Goal: Task Accomplishment & Management: Complete application form

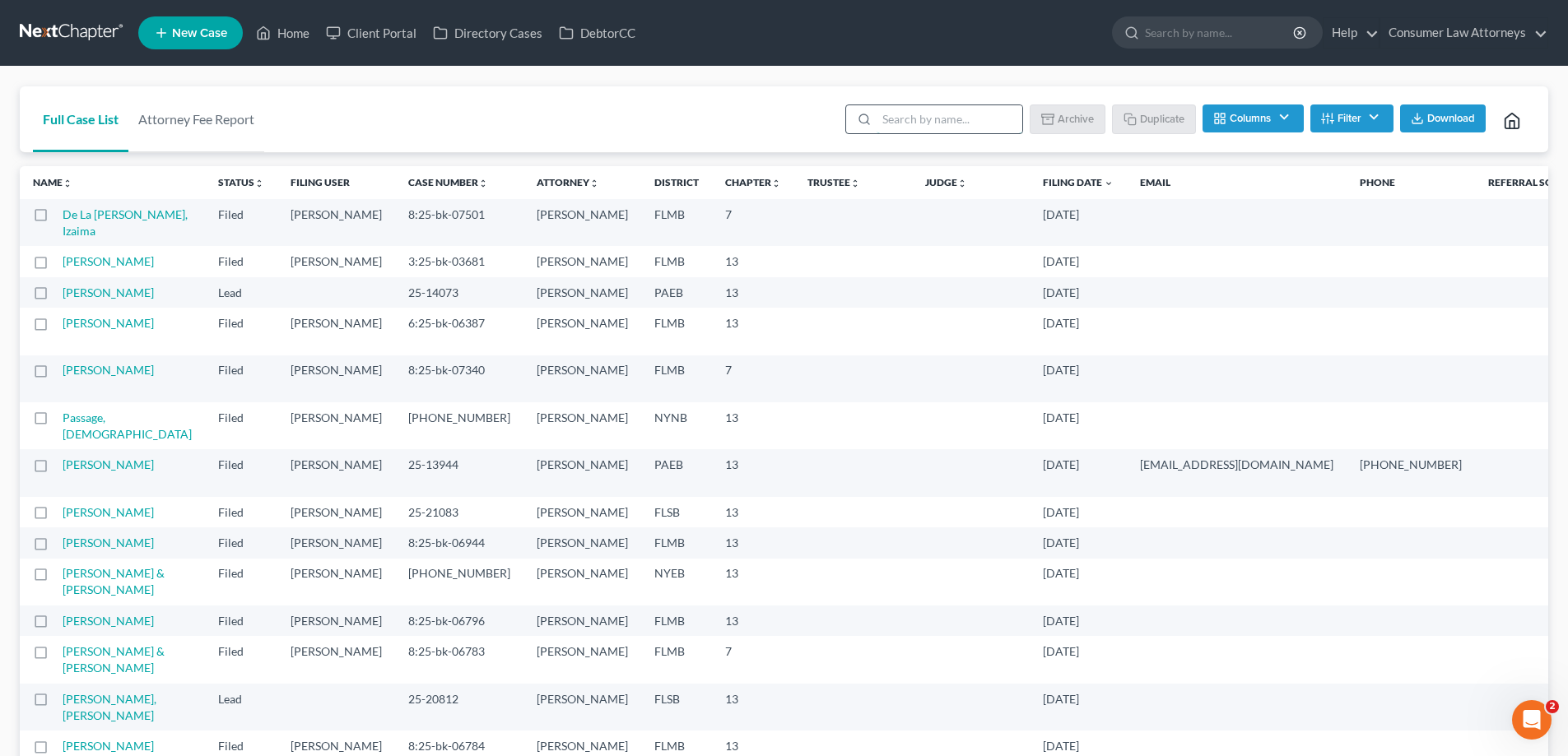
click at [895, 130] on input "search" at bounding box center [950, 119] width 146 height 28
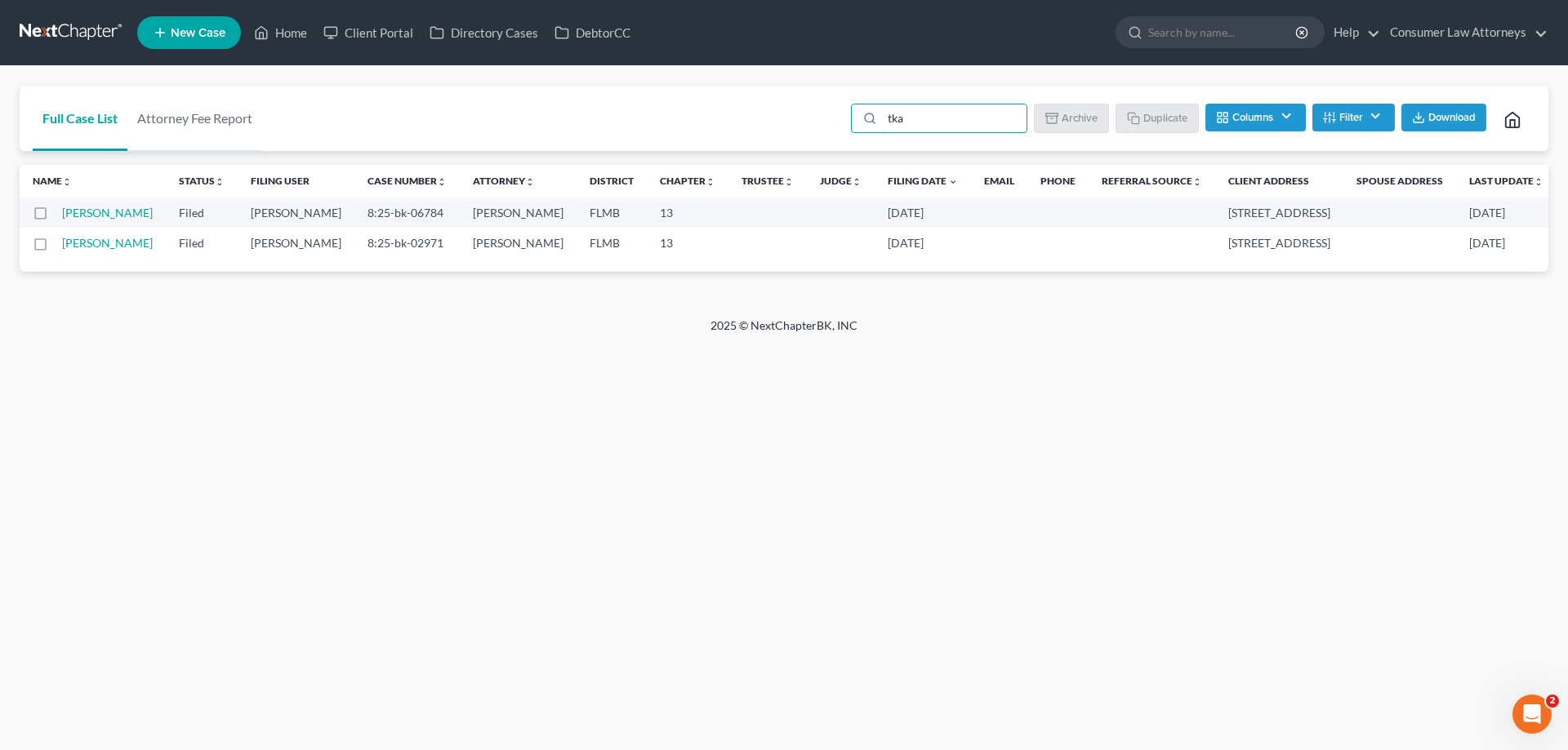
type input "tka"
click at [296, 30] on link "Home" at bounding box center [280, 33] width 69 height 30
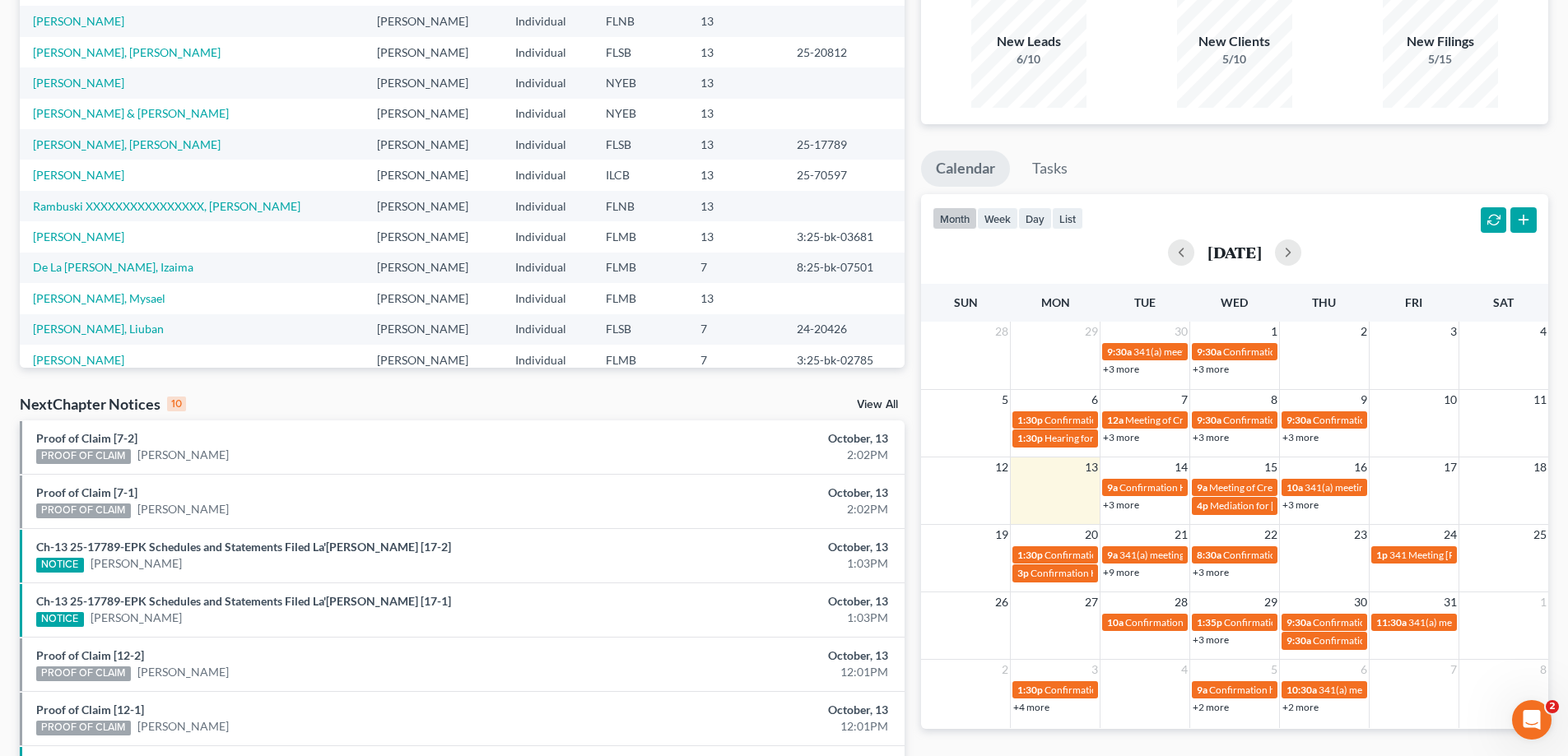
scroll to position [165, 0]
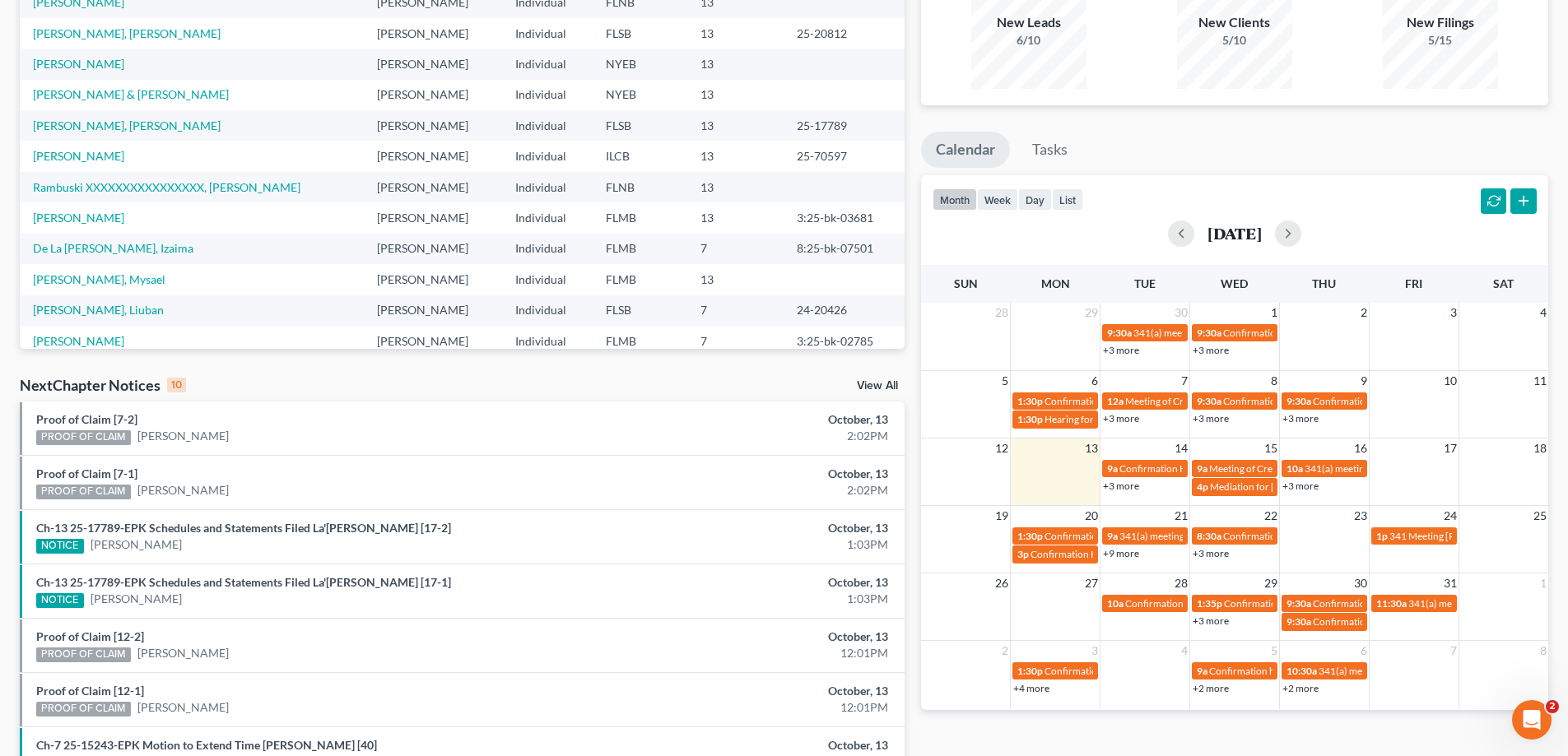
click at [1111, 490] on link "+3 more" at bounding box center [1121, 485] width 36 height 12
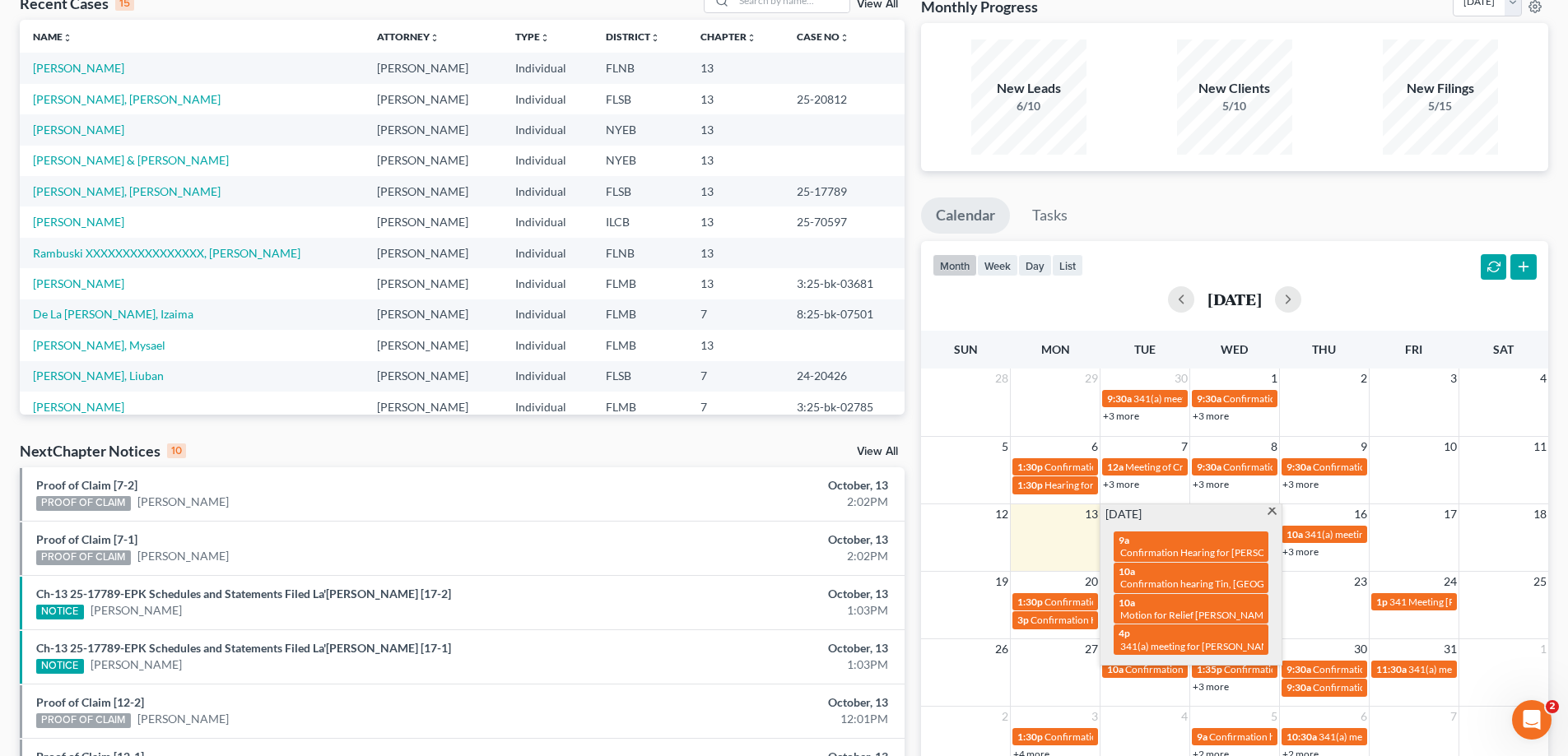
scroll to position [0, 0]
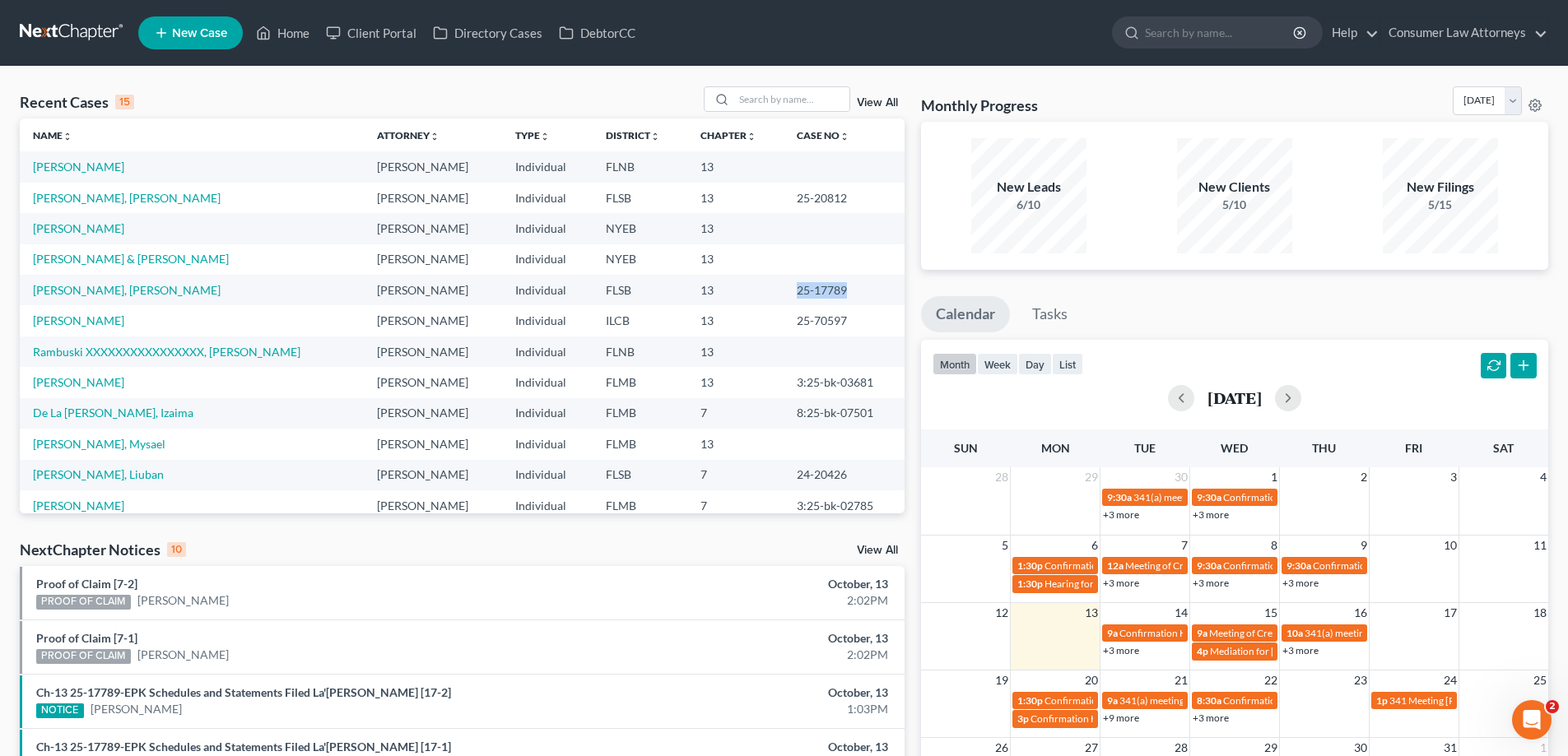
drag, startPoint x: 816, startPoint y: 291, endPoint x: 775, endPoint y: 295, distance: 41.2
click at [783, 295] on td "25-17789" at bounding box center [843, 290] width 121 height 30
click at [83, 162] on link "[PERSON_NAME]" at bounding box center [78, 167] width 91 height 14
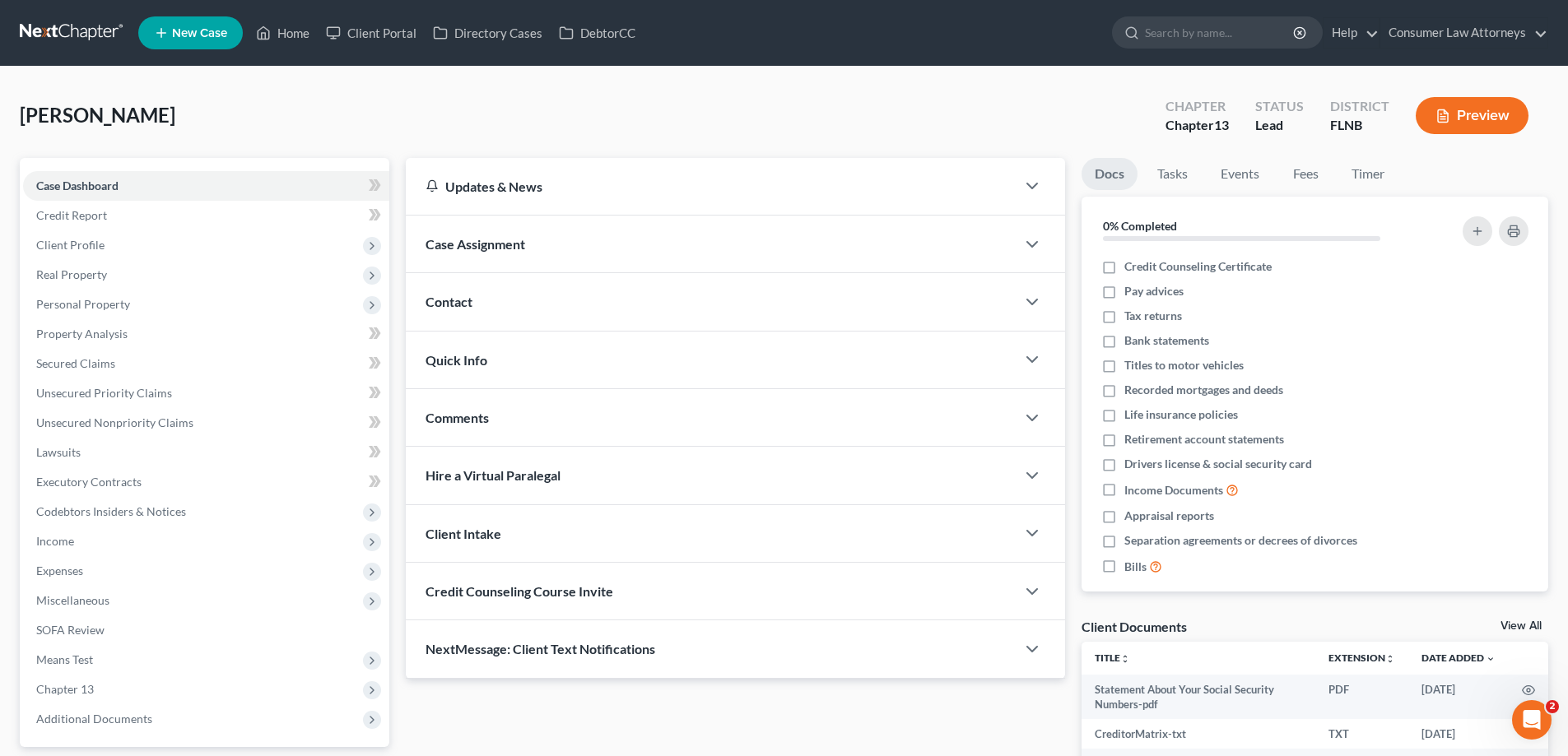
click at [402, 381] on div "Updates & News × District Notes Take a look at NextChapter's District Notes to …" at bounding box center [735, 488] width 675 height 661
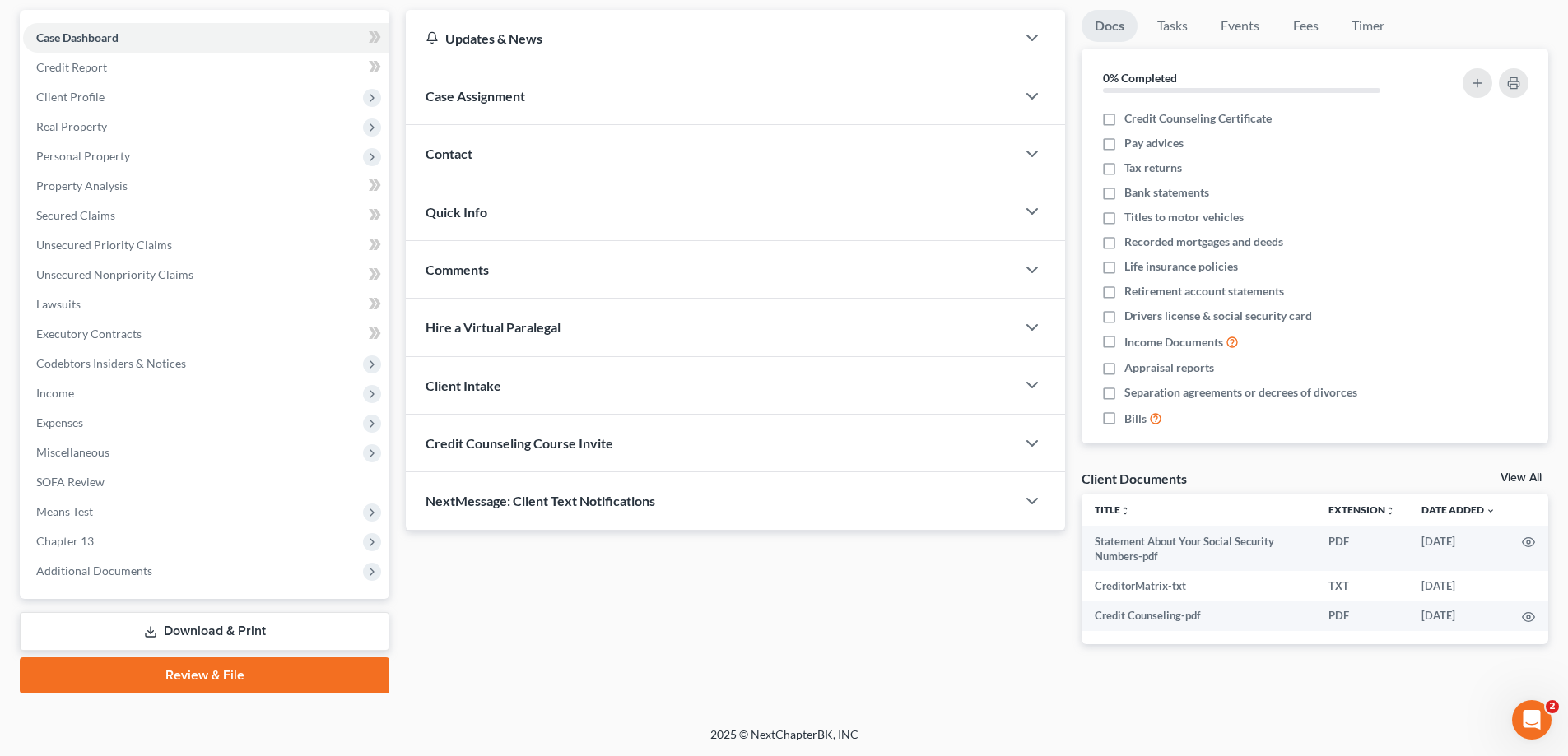
click at [264, 635] on link "Download & Print" at bounding box center [205, 631] width 370 height 39
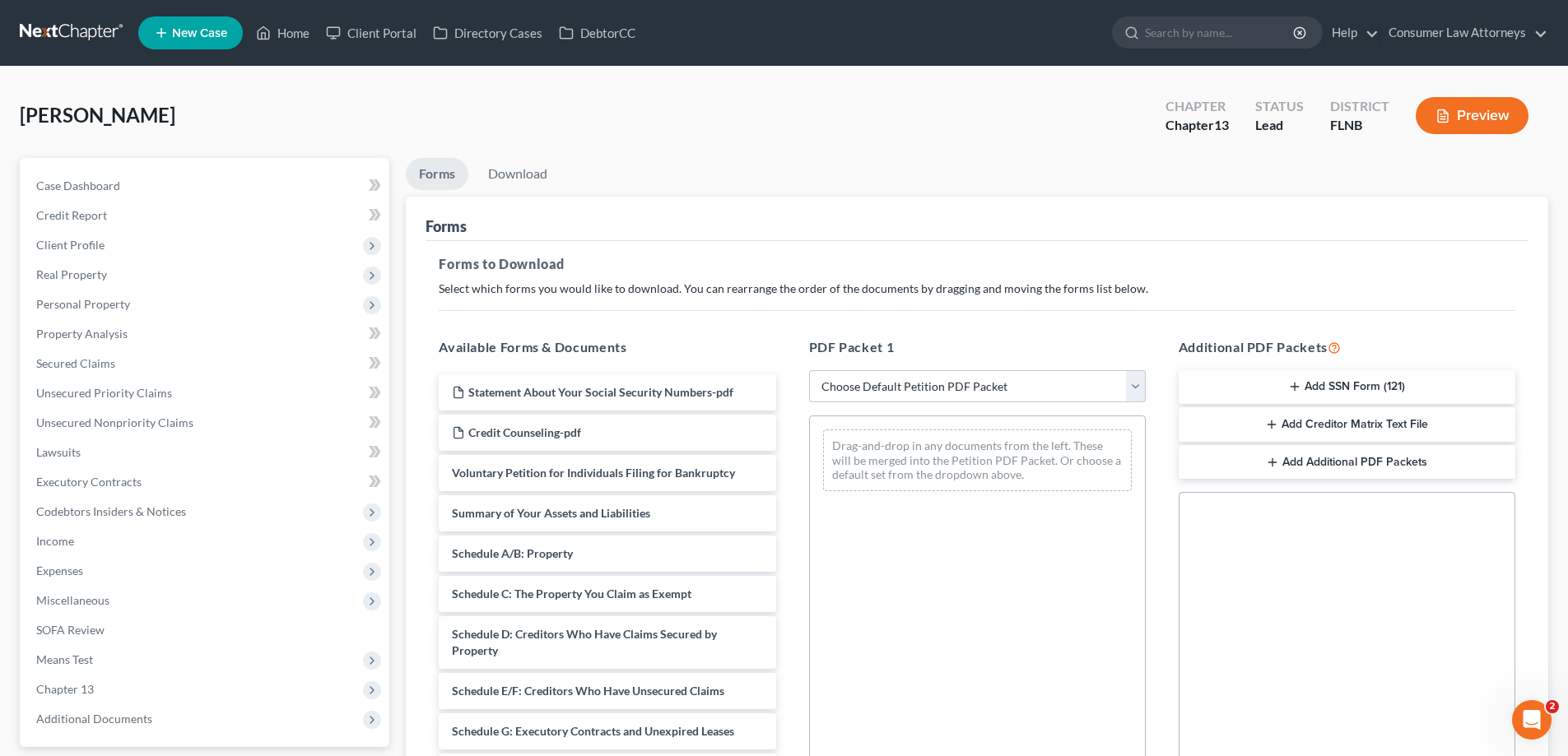
drag, startPoint x: 846, startPoint y: 379, endPoint x: 885, endPoint y: 396, distance: 42.5
click at [846, 379] on select "Choose Default Petition PDF Packet Complete Bankruptcy Petition (all forms and …" at bounding box center [977, 386] width 337 height 33
select select "0"
click at [809, 371] on select "Choose Default Petition PDF Packet Complete Bankruptcy Petition (all forms and …" at bounding box center [977, 386] width 337 height 33
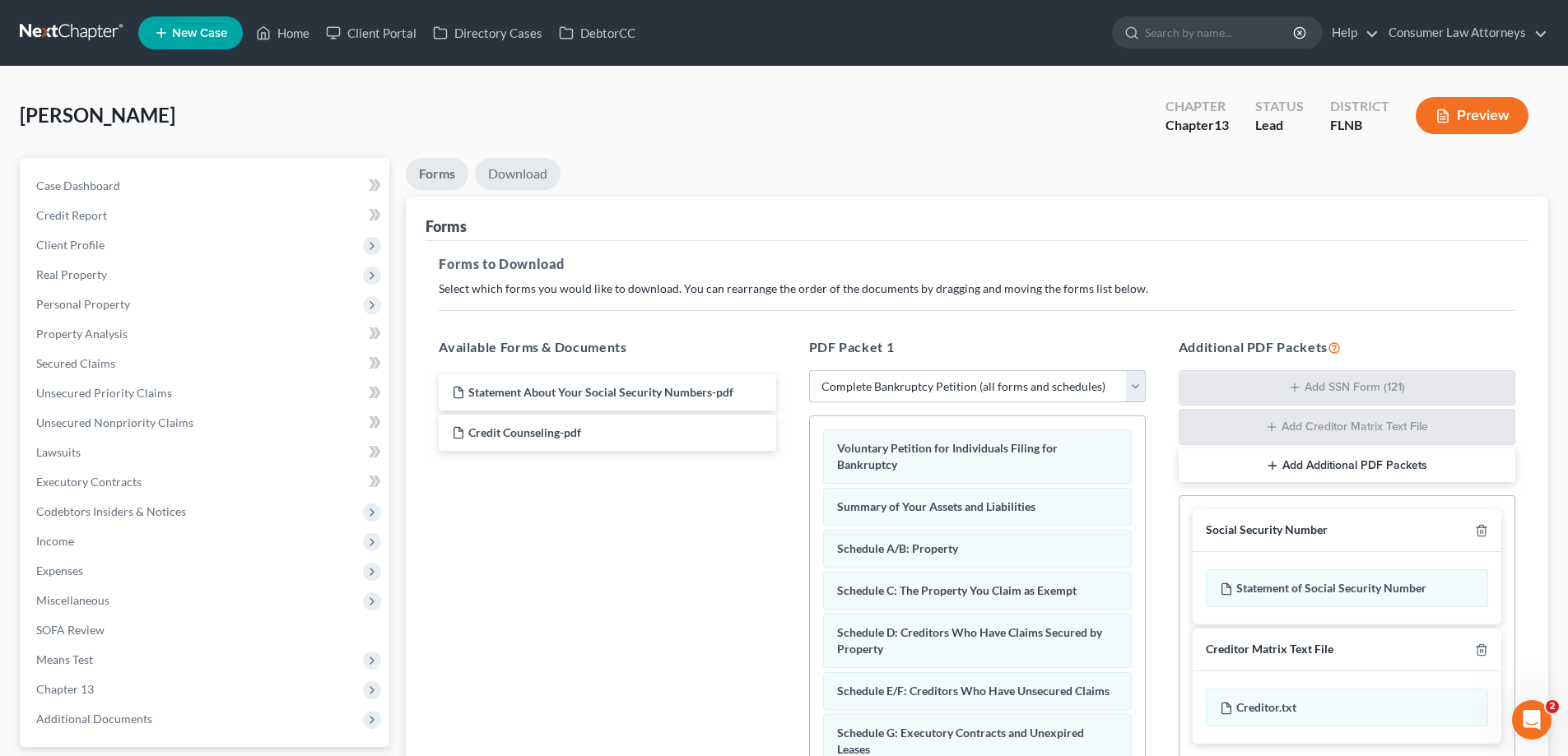
click at [529, 180] on link "Download" at bounding box center [517, 174] width 86 height 32
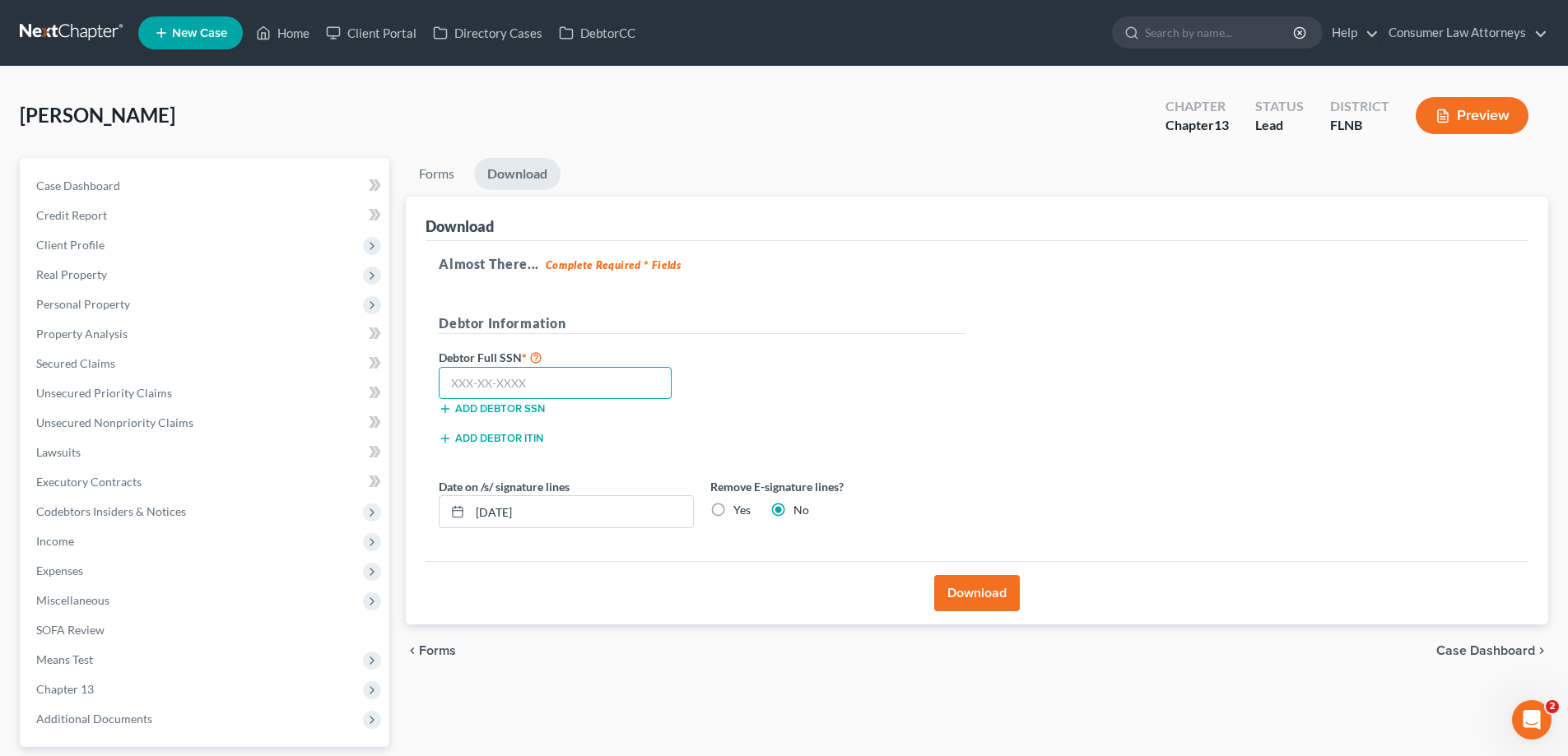
click at [581, 384] on input "text" at bounding box center [554, 382] width 233 height 33
drag, startPoint x: 1345, startPoint y: 363, endPoint x: 372, endPoint y: 2, distance: 1037.8
click at [1345, 363] on div "Almost There... Complete Required * Fields Debtor Information Debtor Full SSN *…" at bounding box center [977, 400] width 1103 height 321
click at [236, 84] on div "[PERSON_NAME] Upgraded Chapter Chapter 13 Status Lead District [GEOGRAPHIC_DATA…" at bounding box center [784, 470] width 1568 height 808
click at [516, 376] on input "text" at bounding box center [554, 382] width 233 height 33
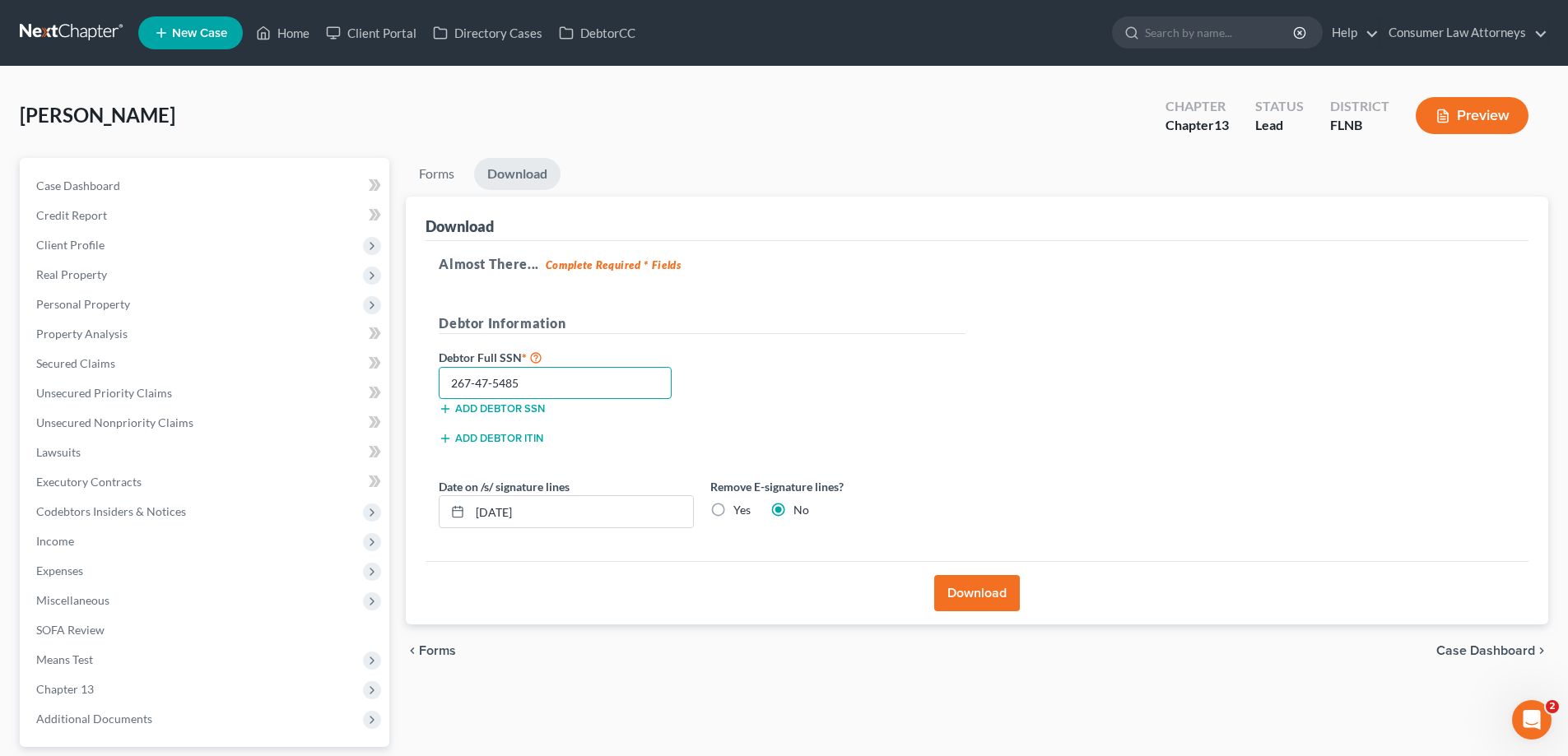
type input "267-47-5485"
click at [982, 591] on button "Download" at bounding box center [977, 593] width 86 height 36
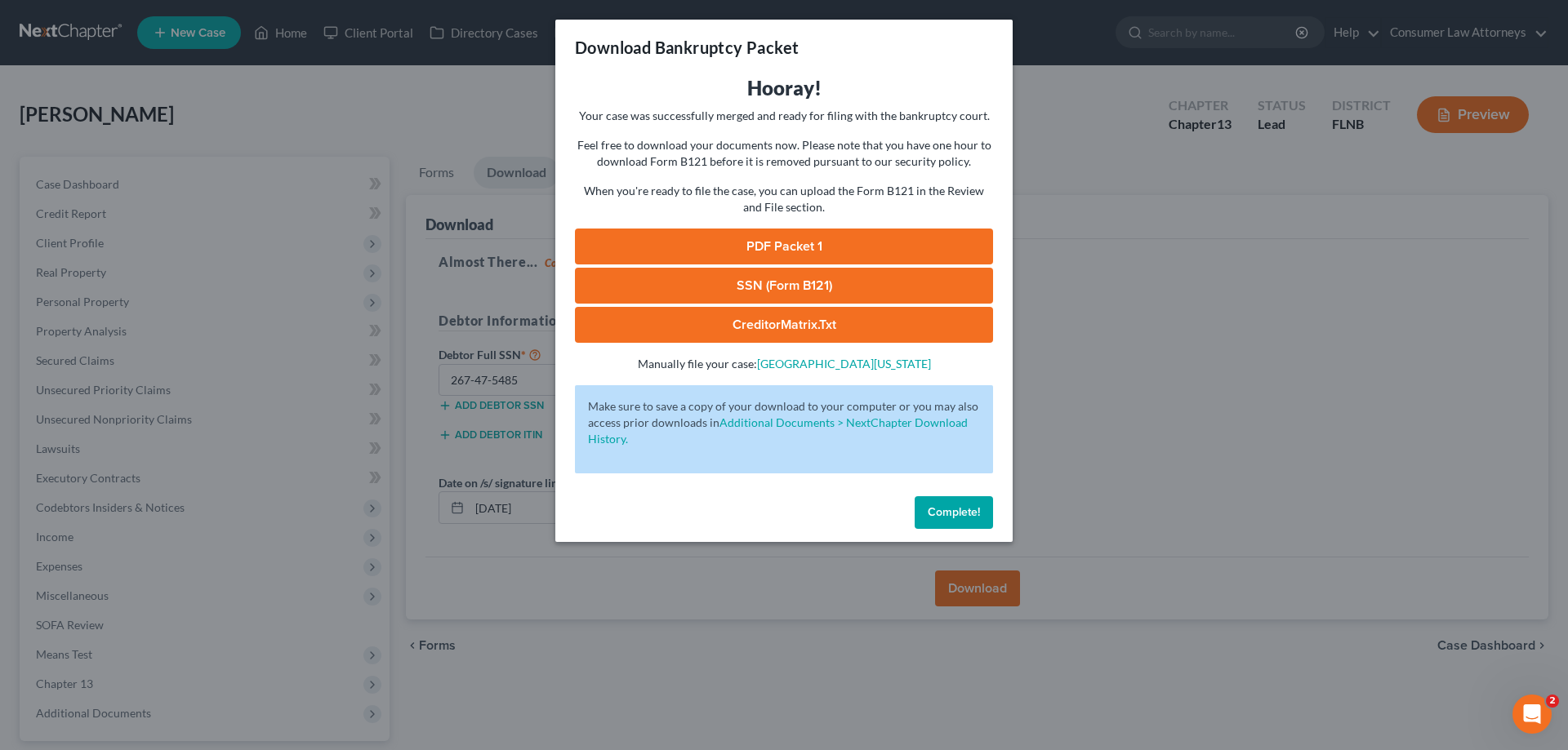
click at [871, 280] on link "SSN (Form B121)" at bounding box center [784, 285] width 418 height 36
drag, startPoint x: 974, startPoint y: 517, endPoint x: 392, endPoint y: 129, distance: 699.5
click at [974, 517] on span "Complete!" at bounding box center [953, 512] width 53 height 14
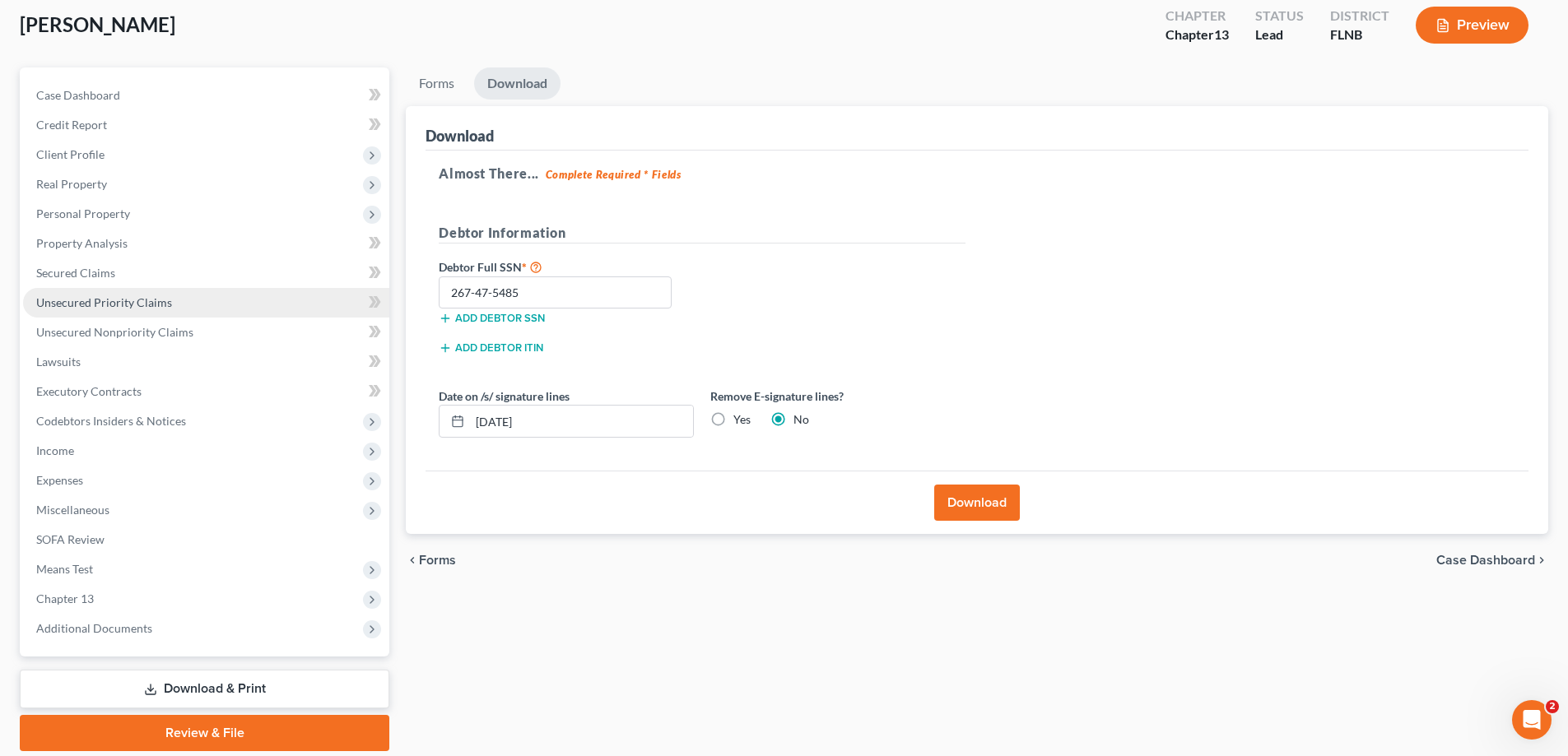
scroll to position [148, 0]
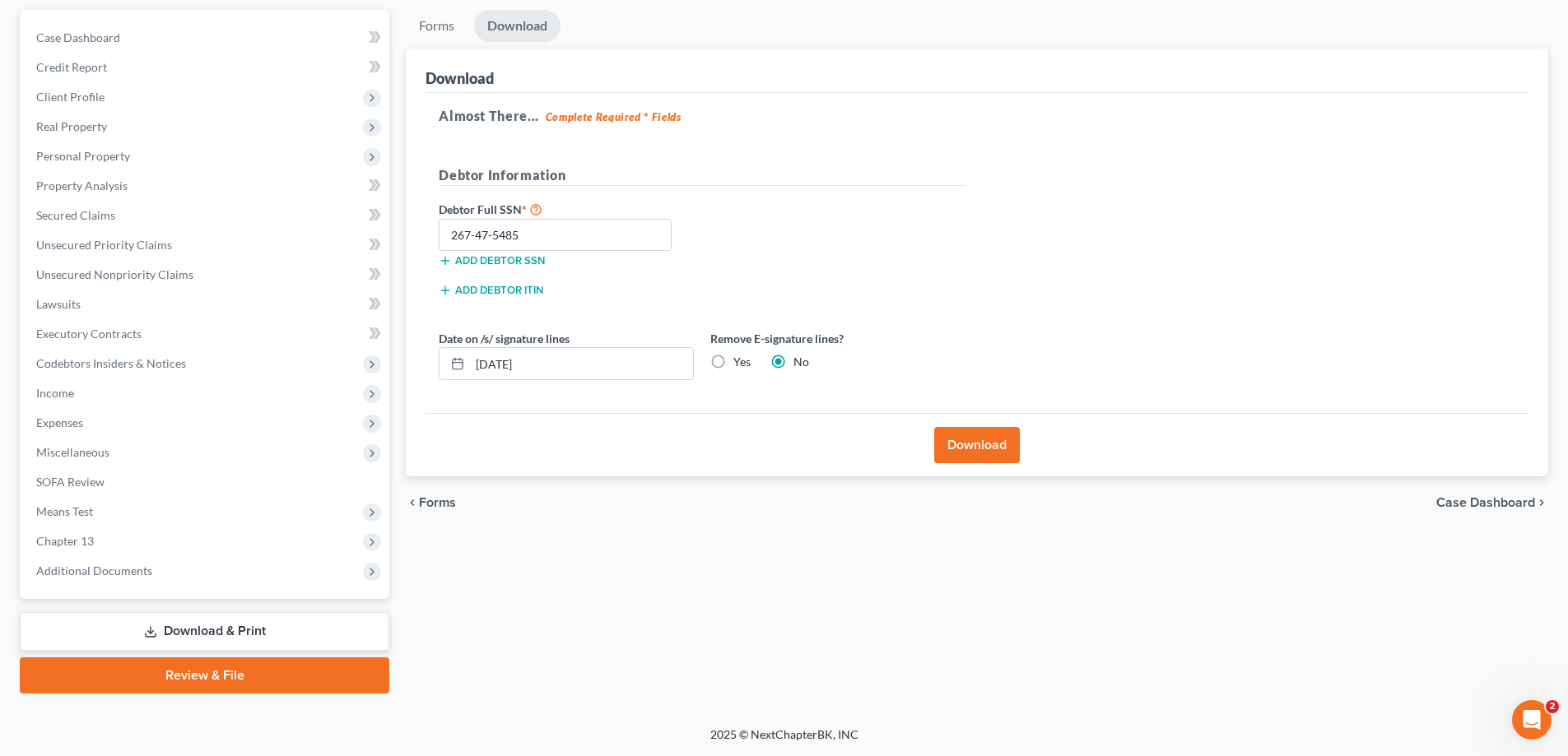
click at [174, 669] on link "Review & File" at bounding box center [205, 675] width 370 height 36
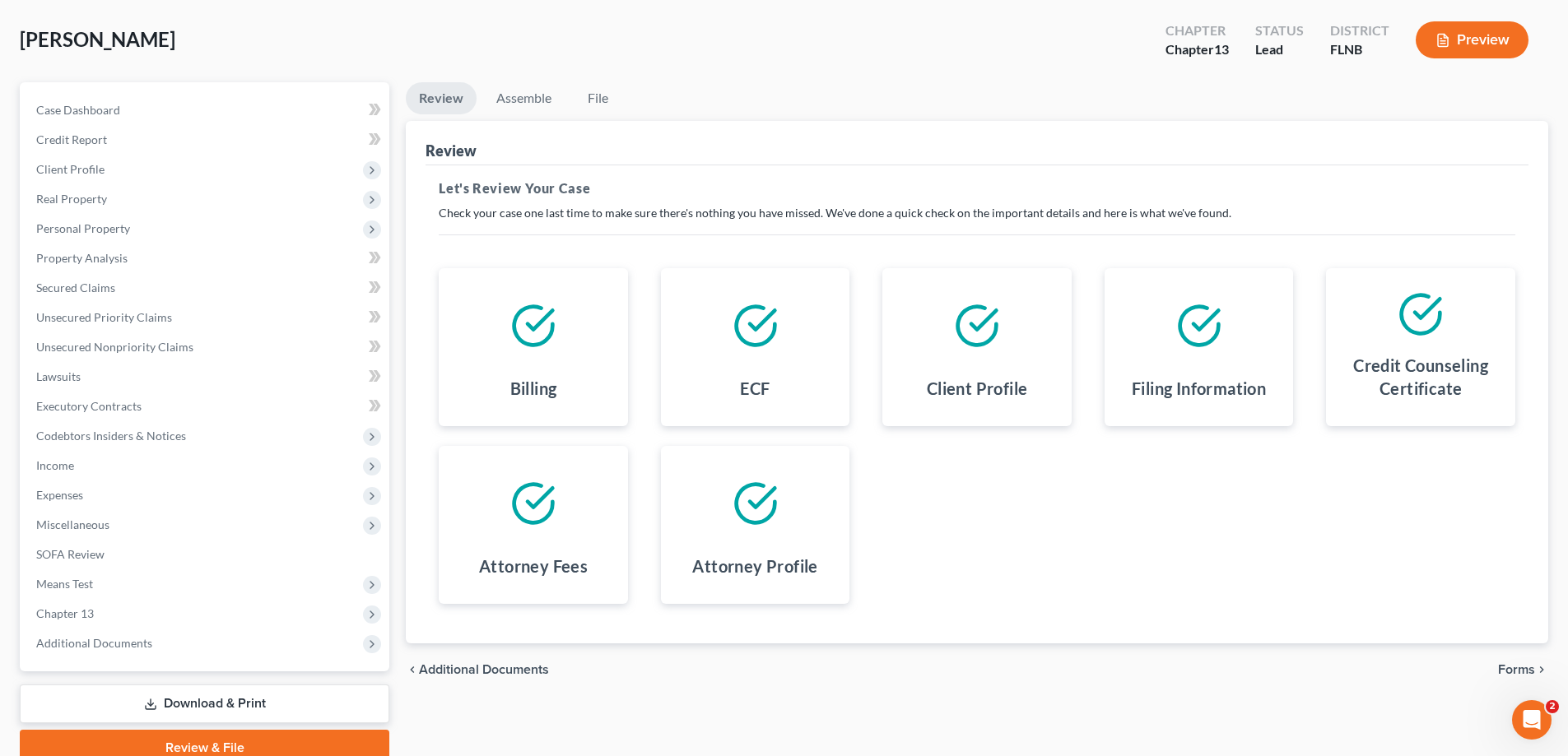
scroll to position [148, 0]
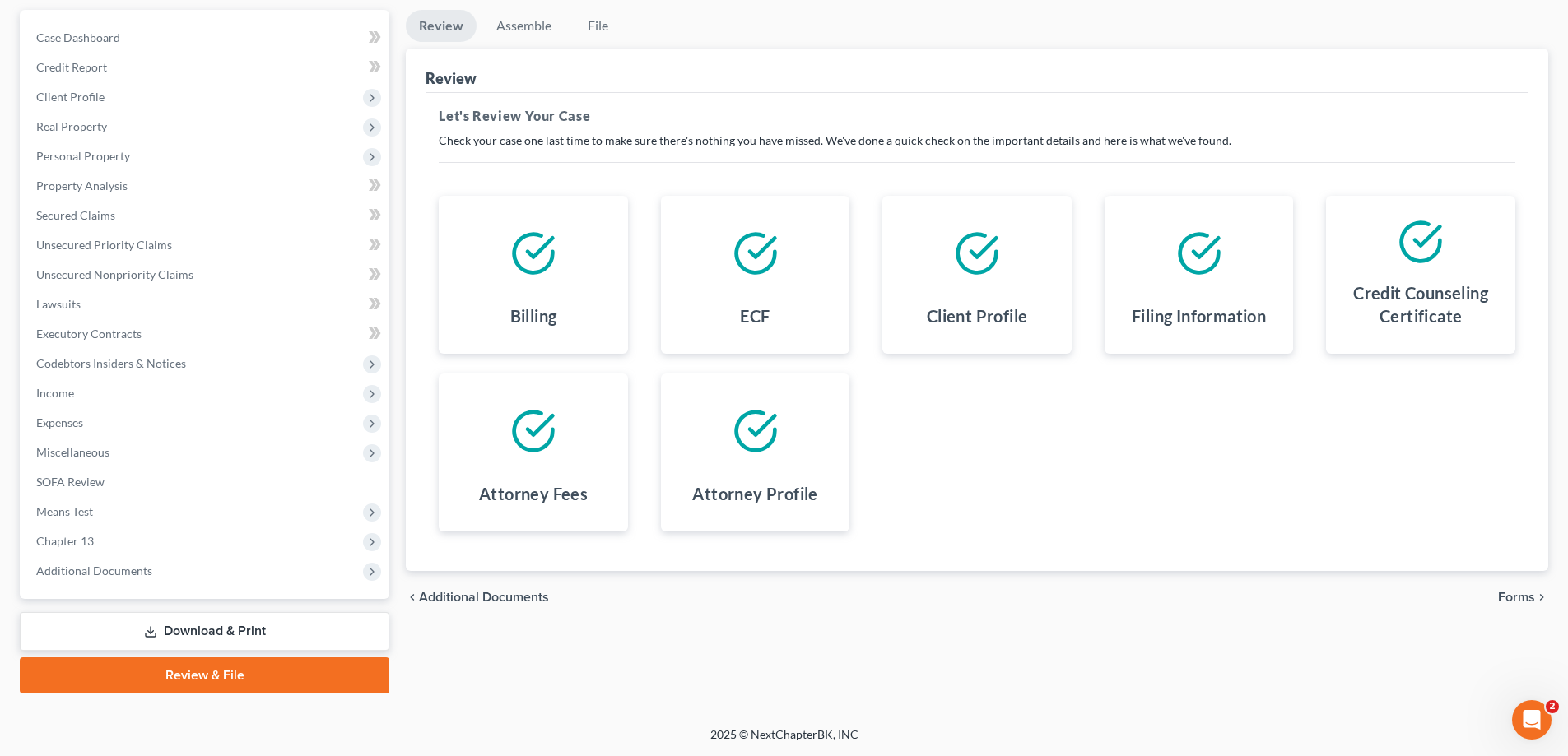
click at [1517, 594] on span "Forms" at bounding box center [1516, 597] width 37 height 13
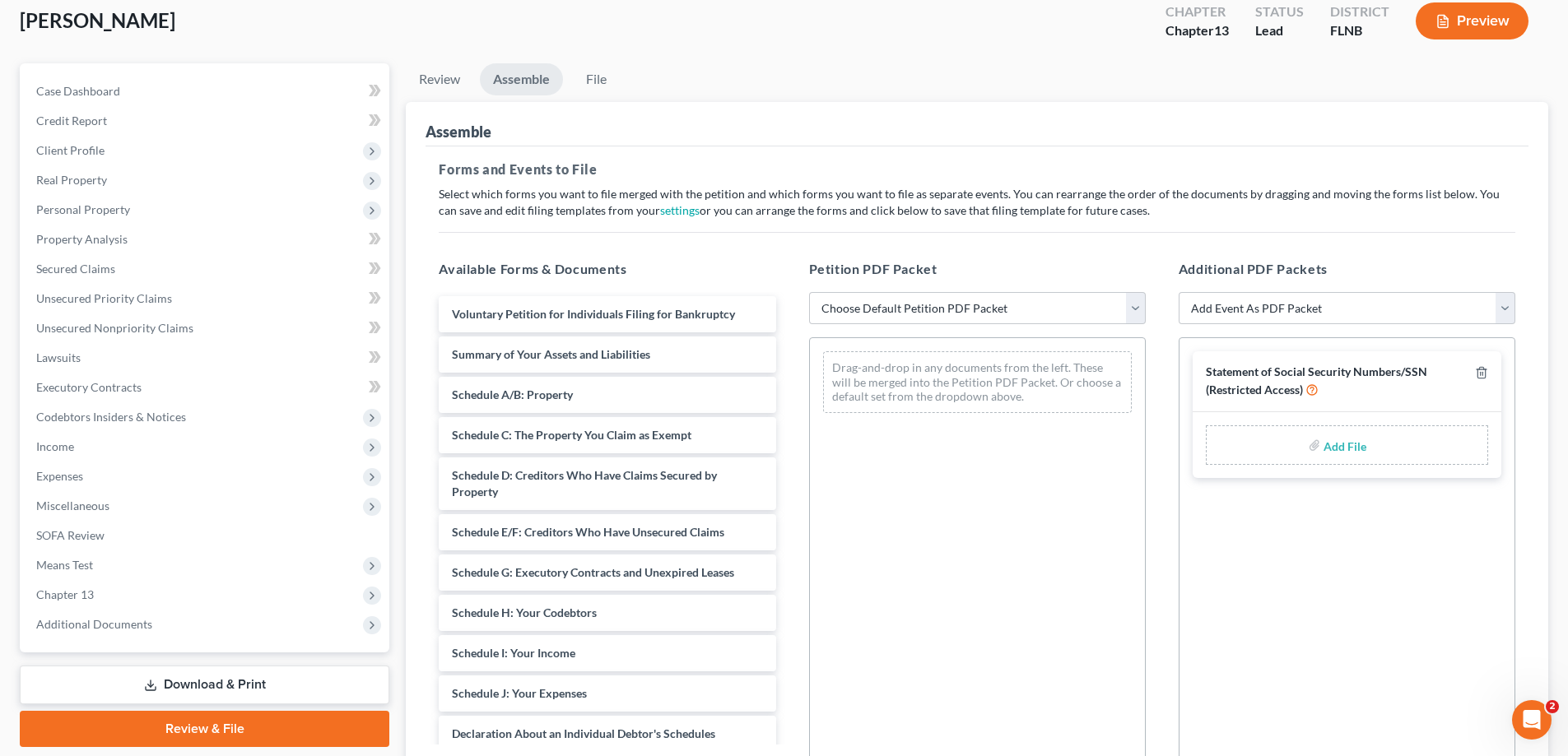
scroll to position [66, 0]
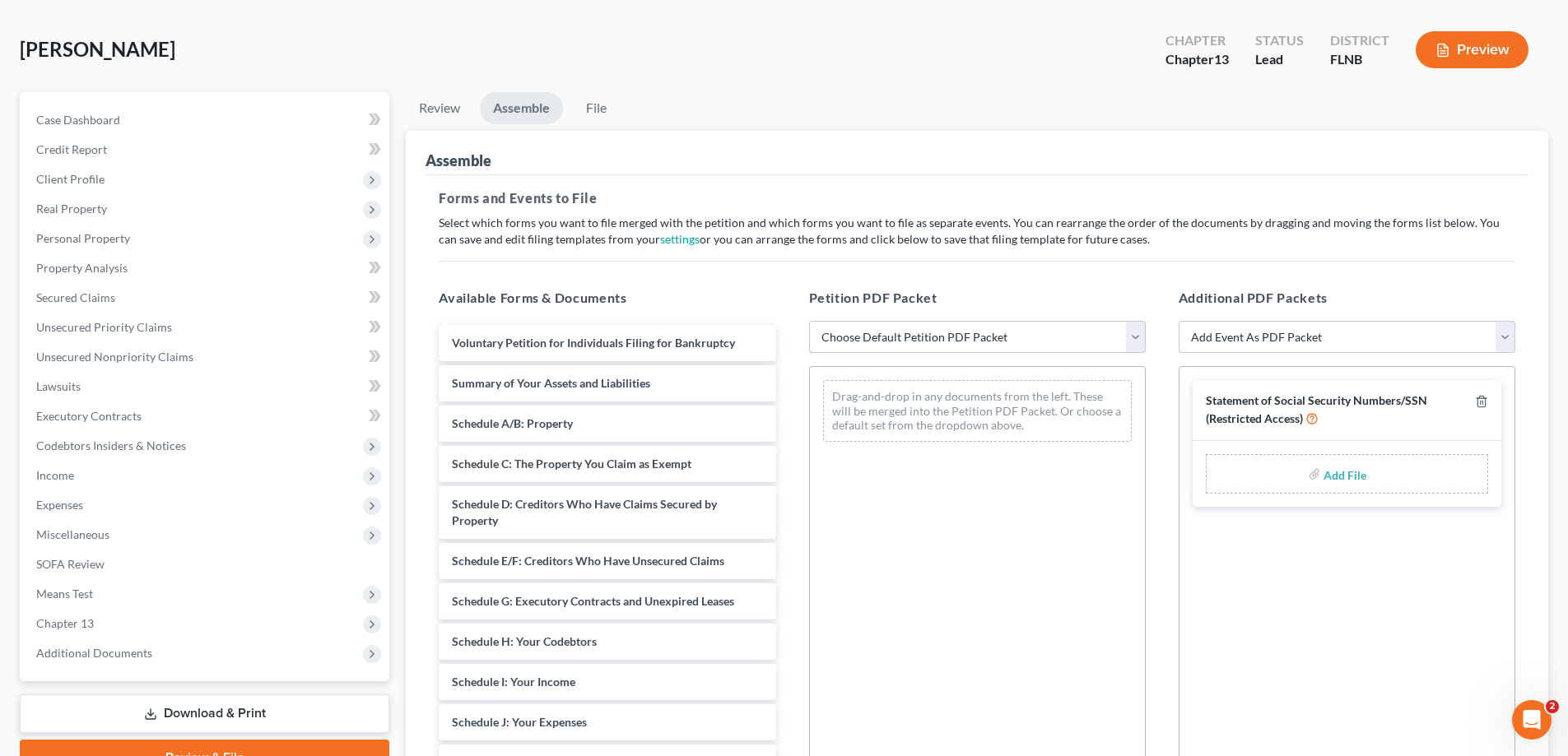
drag, startPoint x: 1003, startPoint y: 344, endPoint x: 980, endPoint y: 335, distance: 24.7
click at [1003, 344] on select "Choose Default Petition PDF Packet Complete Bankruptcy Petition (all forms and …" at bounding box center [977, 337] width 337 height 33
select select "1"
click at [809, 321] on select "Choose Default Petition PDF Packet Complete Bankruptcy Petition (all forms and …" at bounding box center [977, 337] width 337 height 33
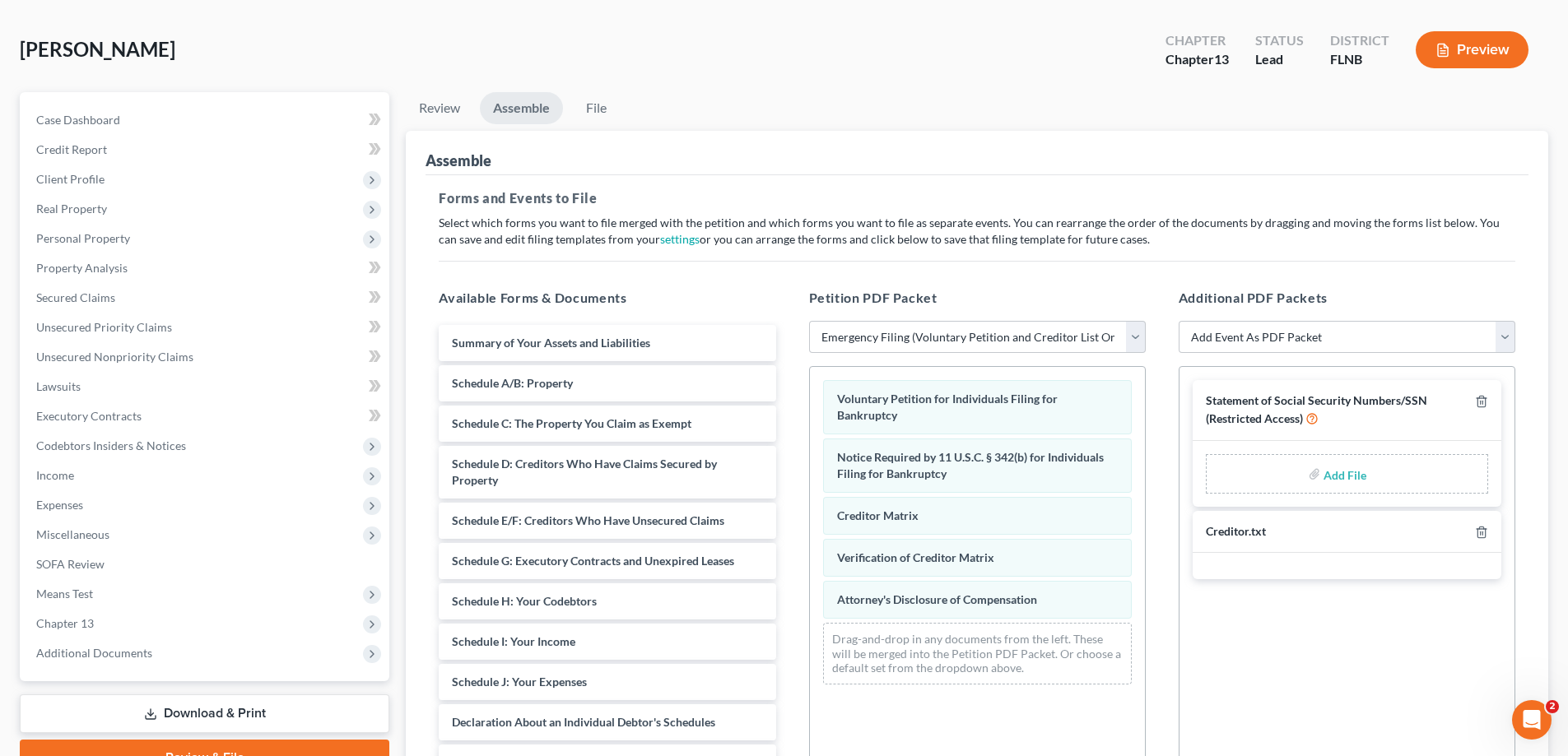
click at [1321, 478] on div "Add File" at bounding box center [1346, 474] width 283 height 40
click at [1352, 474] on input "file" at bounding box center [1343, 474] width 40 height 30
type input "C:\fakepath\Statement of SS.pdf"
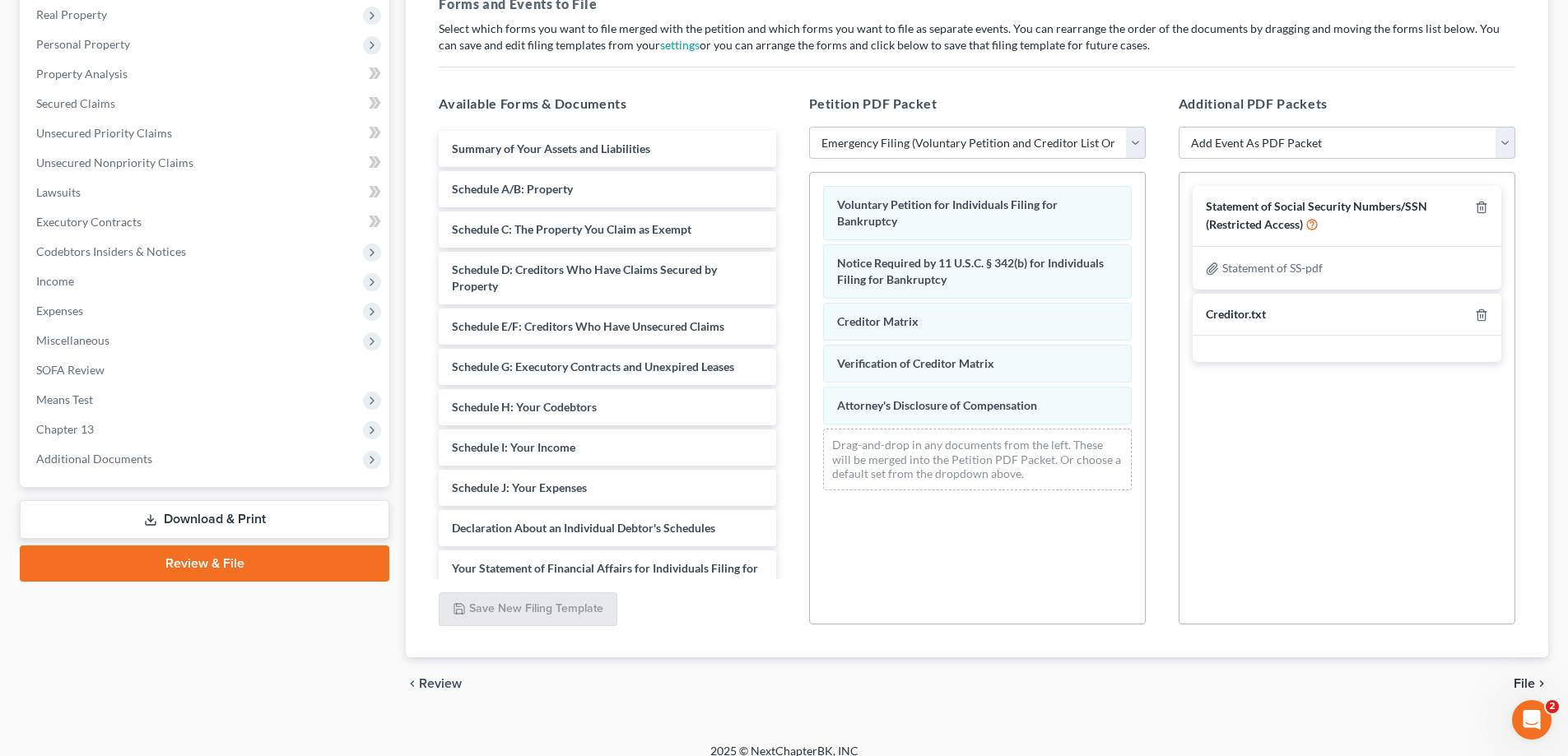
scroll to position [277, 0]
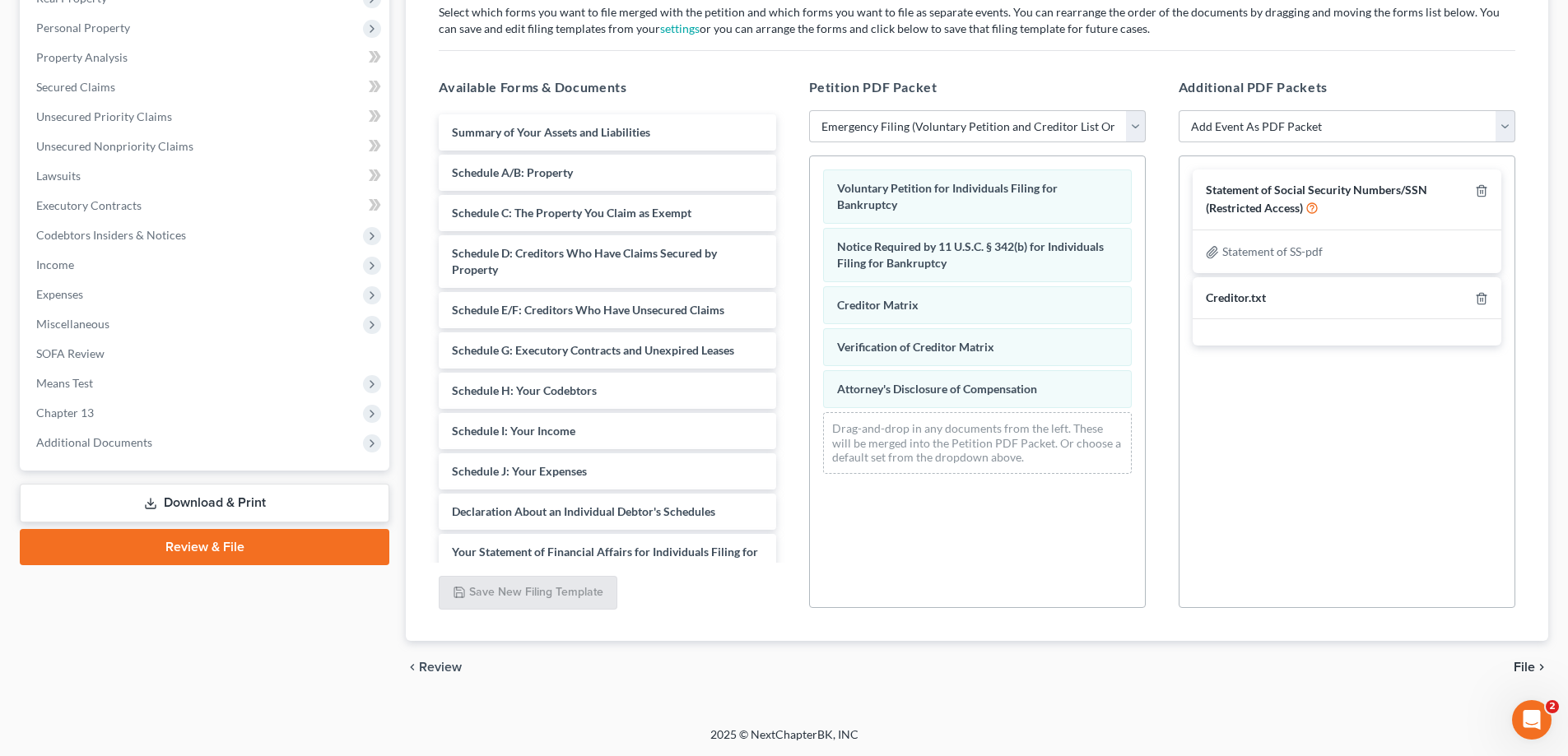
click at [1517, 667] on span "File" at bounding box center [1523, 667] width 21 height 13
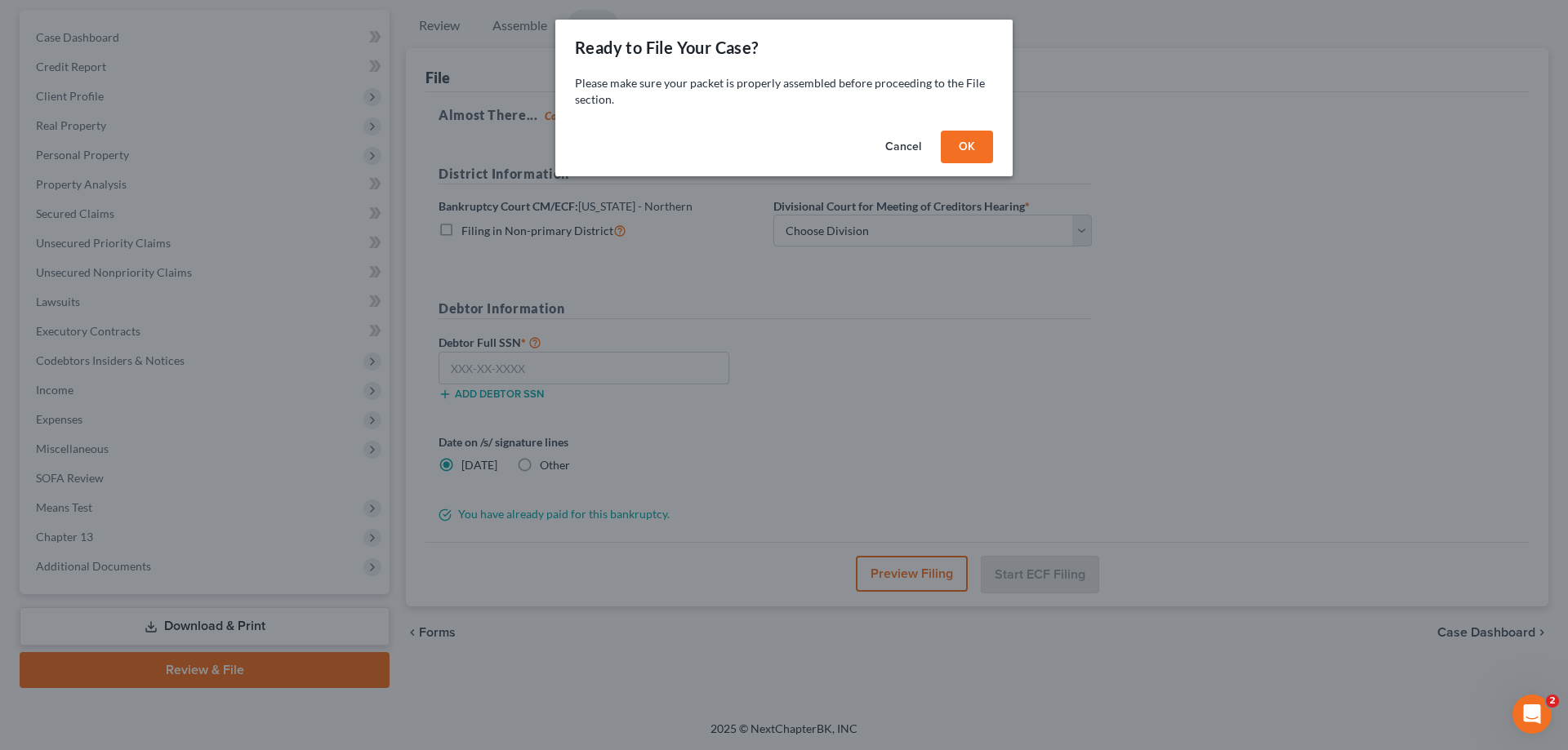
click at [960, 151] on button "OK" at bounding box center [966, 147] width 53 height 33
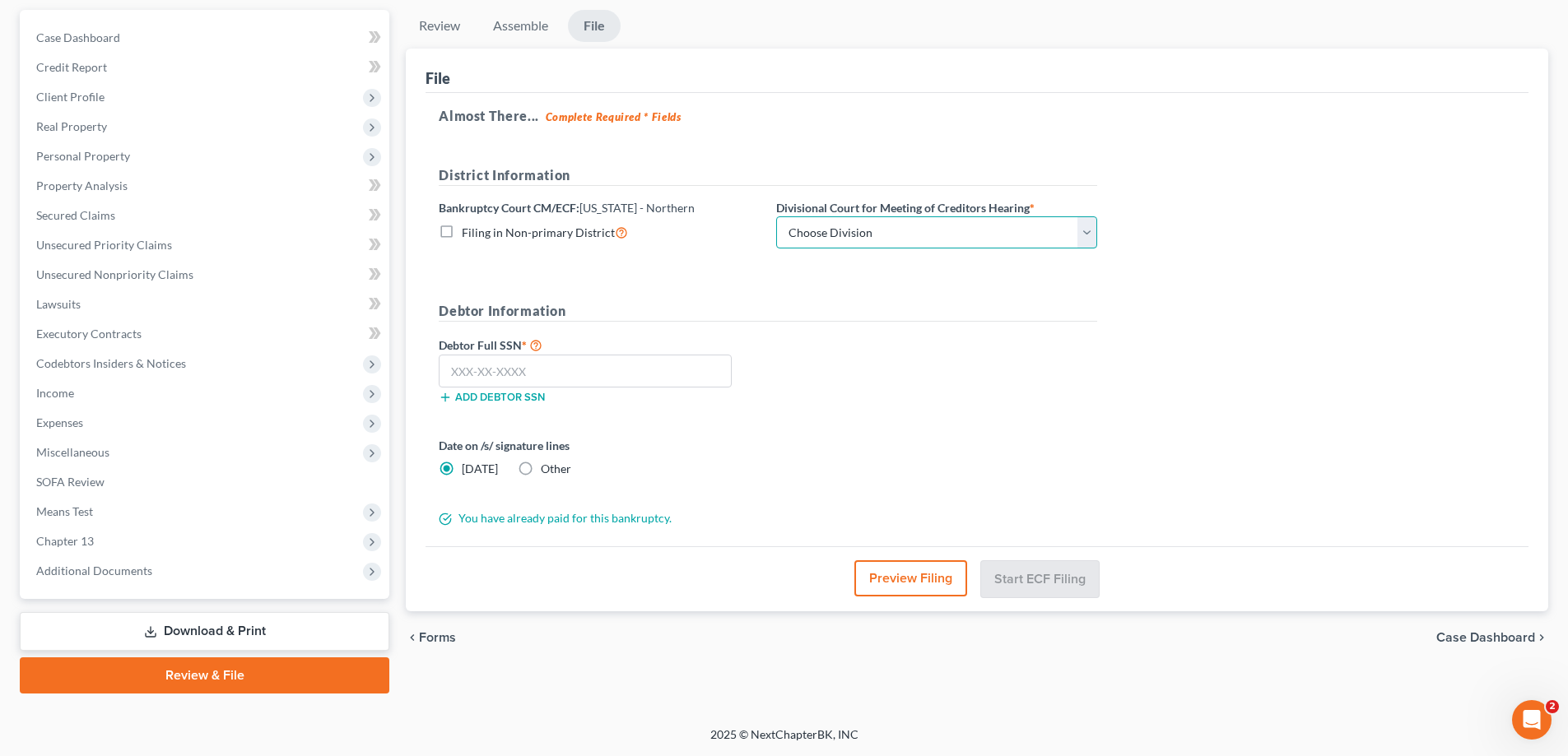
drag, startPoint x: 912, startPoint y: 232, endPoint x: 901, endPoint y: 248, distance: 19.4
click at [912, 232] on select "Choose Division [GEOGRAPHIC_DATA] [GEOGRAPHIC_DATA] [GEOGRAPHIC_DATA] [GEOGRAPH…" at bounding box center [936, 233] width 321 height 33
drag, startPoint x: 1199, startPoint y: 280, endPoint x: 1225, endPoint y: 316, distance: 44.4
click at [1199, 280] on div "Almost There... Complete Required * Fields District Information Bankruptcy Cour…" at bounding box center [977, 320] width 1103 height 454
drag, startPoint x: 1367, startPoint y: 100, endPoint x: 1381, endPoint y: 2, distance: 99.0
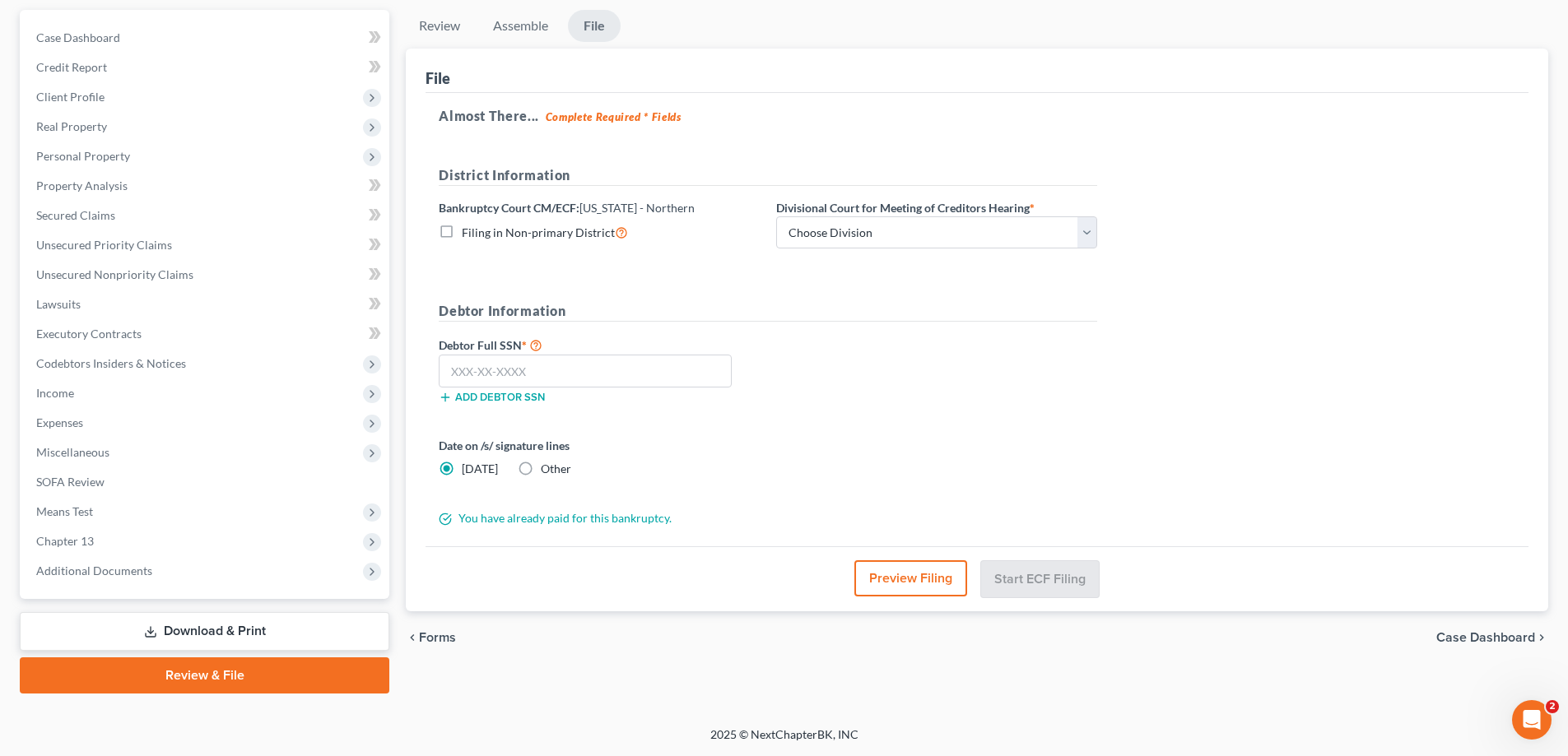
click at [1367, 100] on div "Almost There... Complete Required * Fields District Information Bankruptcy Cour…" at bounding box center [977, 320] width 1103 height 454
drag, startPoint x: 896, startPoint y: 230, endPoint x: 898, endPoint y: 212, distance: 18.1
click at [896, 230] on select "Choose Division [GEOGRAPHIC_DATA] [GEOGRAPHIC_DATA] [GEOGRAPHIC_DATA] [GEOGRAPH…" at bounding box center [936, 233] width 321 height 33
select select "0"
click at [776, 217] on select "Choose Division [GEOGRAPHIC_DATA] [GEOGRAPHIC_DATA] [GEOGRAPHIC_DATA] [GEOGRAPH…" at bounding box center [936, 233] width 321 height 33
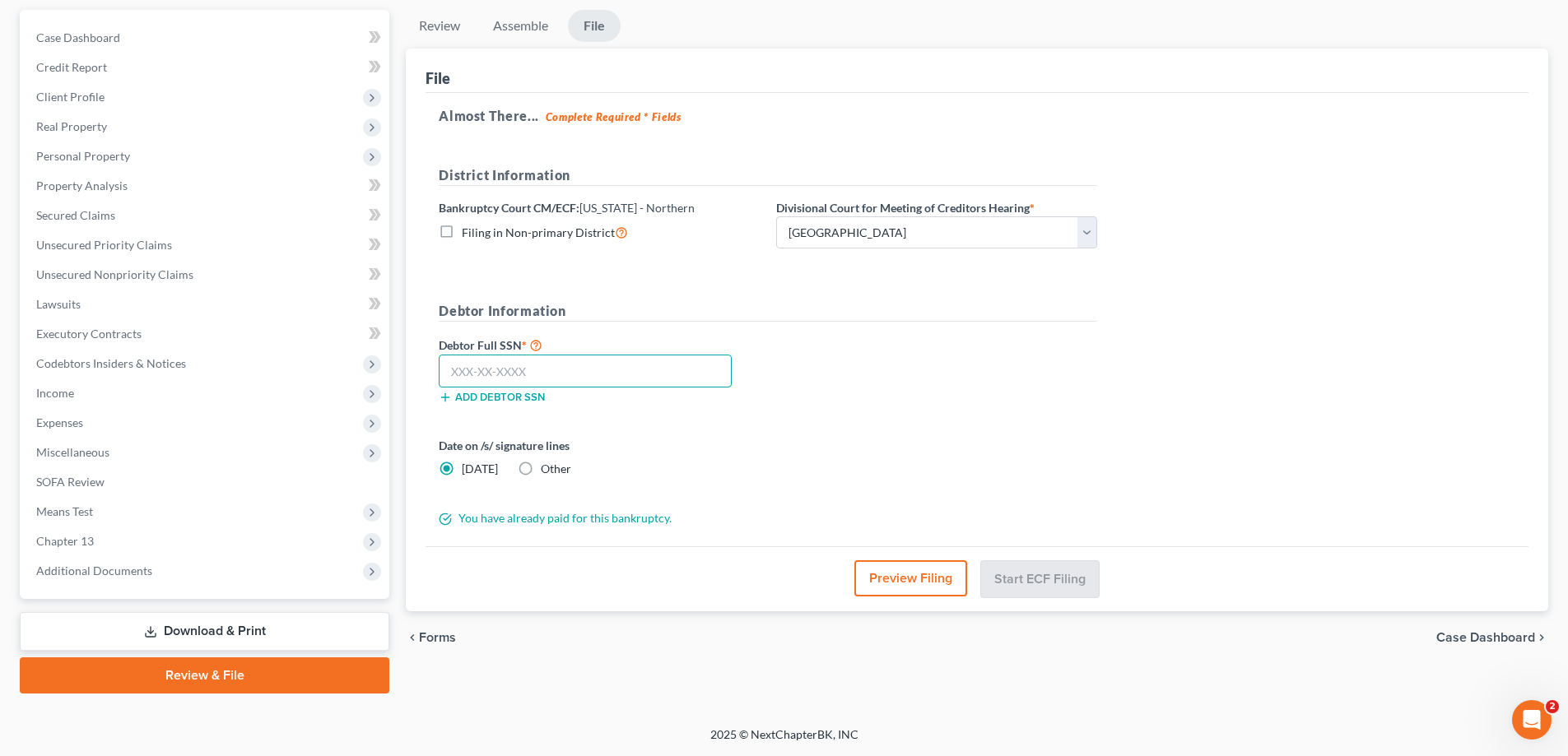
click at [601, 377] on input "text" at bounding box center [584, 371] width 293 height 33
click at [661, 371] on input "text" at bounding box center [584, 371] width 293 height 33
type input "267-47-5485"
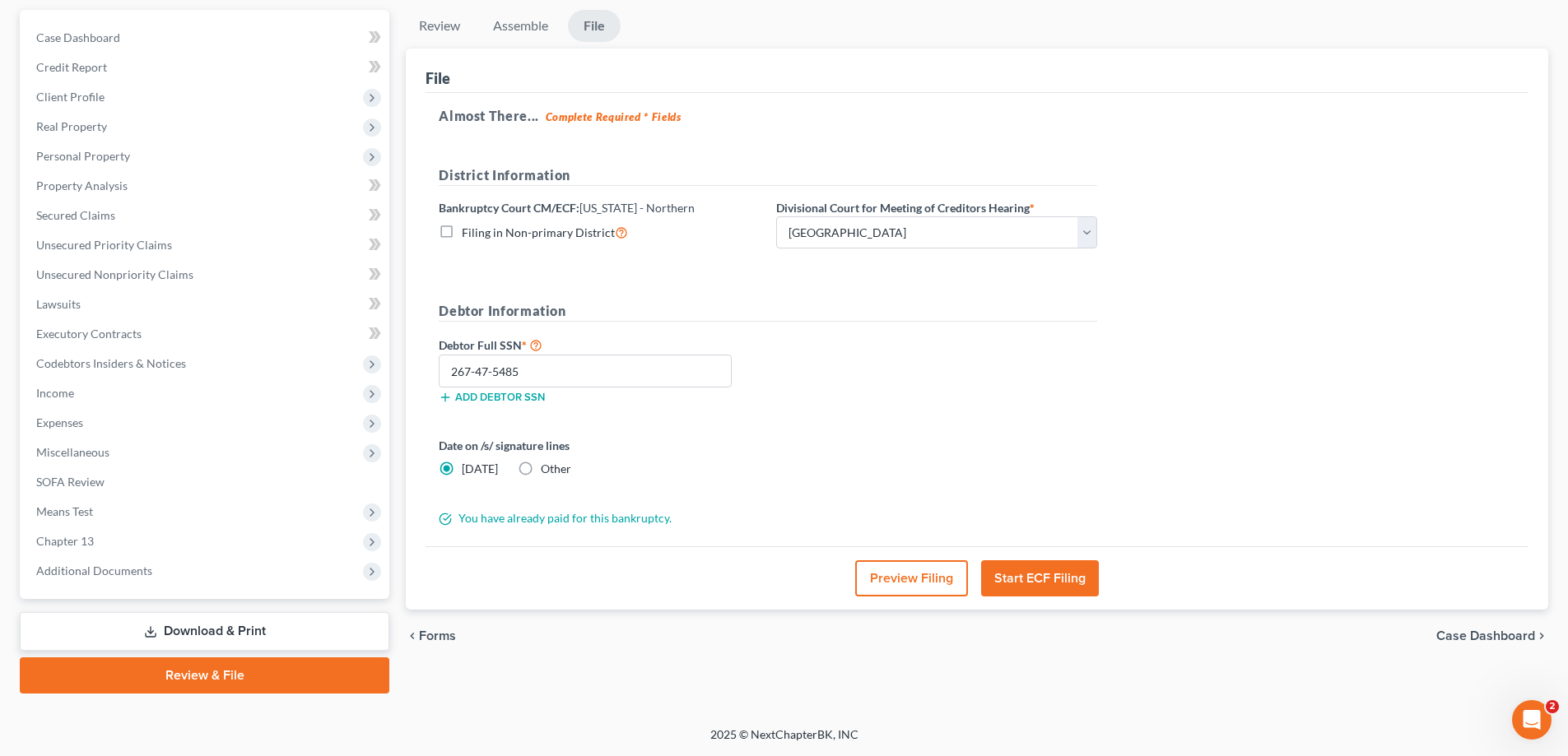
click at [1038, 582] on button "Start ECF Filing" at bounding box center [1040, 578] width 118 height 36
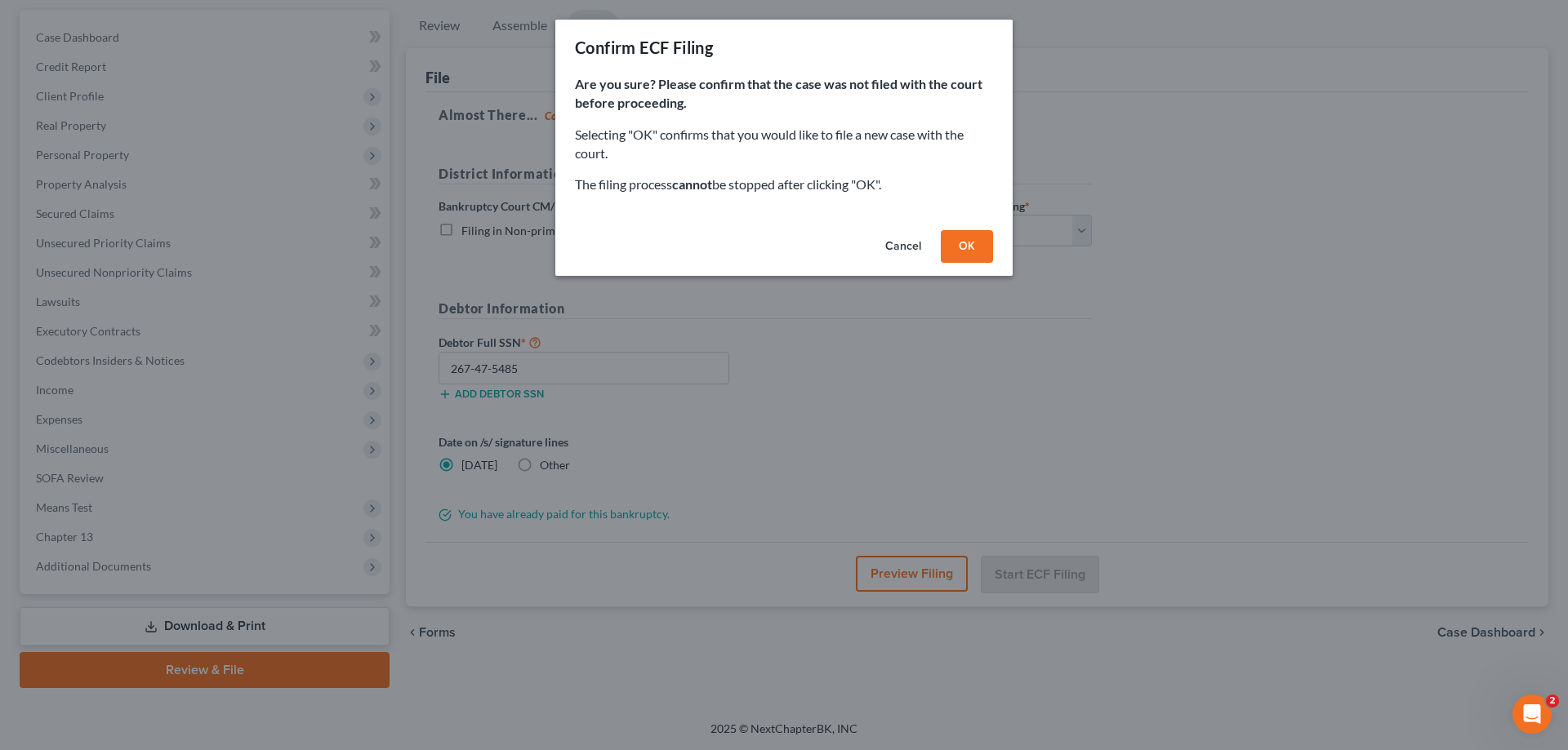
click at [955, 253] on button "OK" at bounding box center [966, 246] width 53 height 33
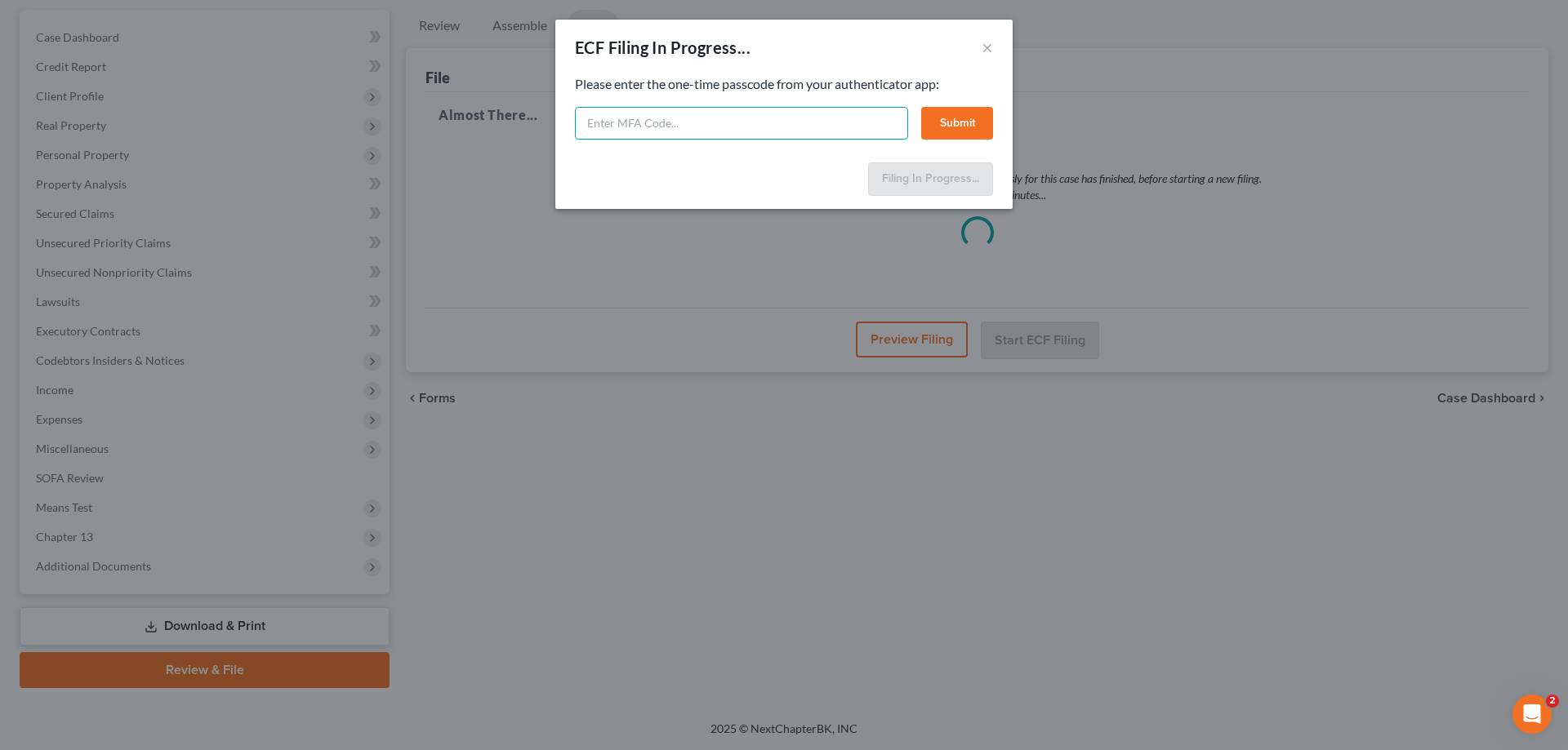
click at [678, 118] on input "text" at bounding box center [741, 123] width 333 height 33
type input "339624"
click at [949, 123] on button "Submit" at bounding box center [956, 123] width 72 height 33
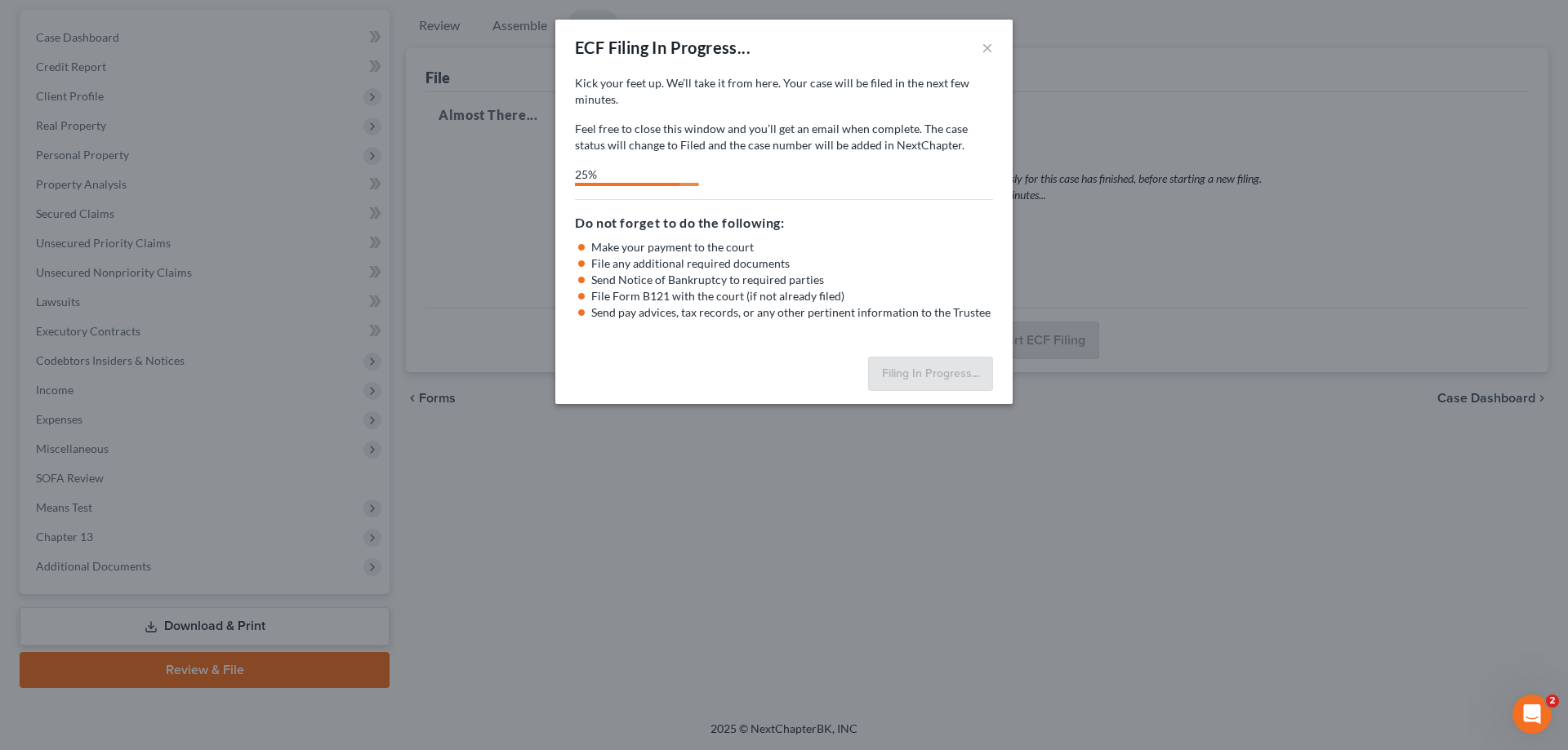
select select "0"
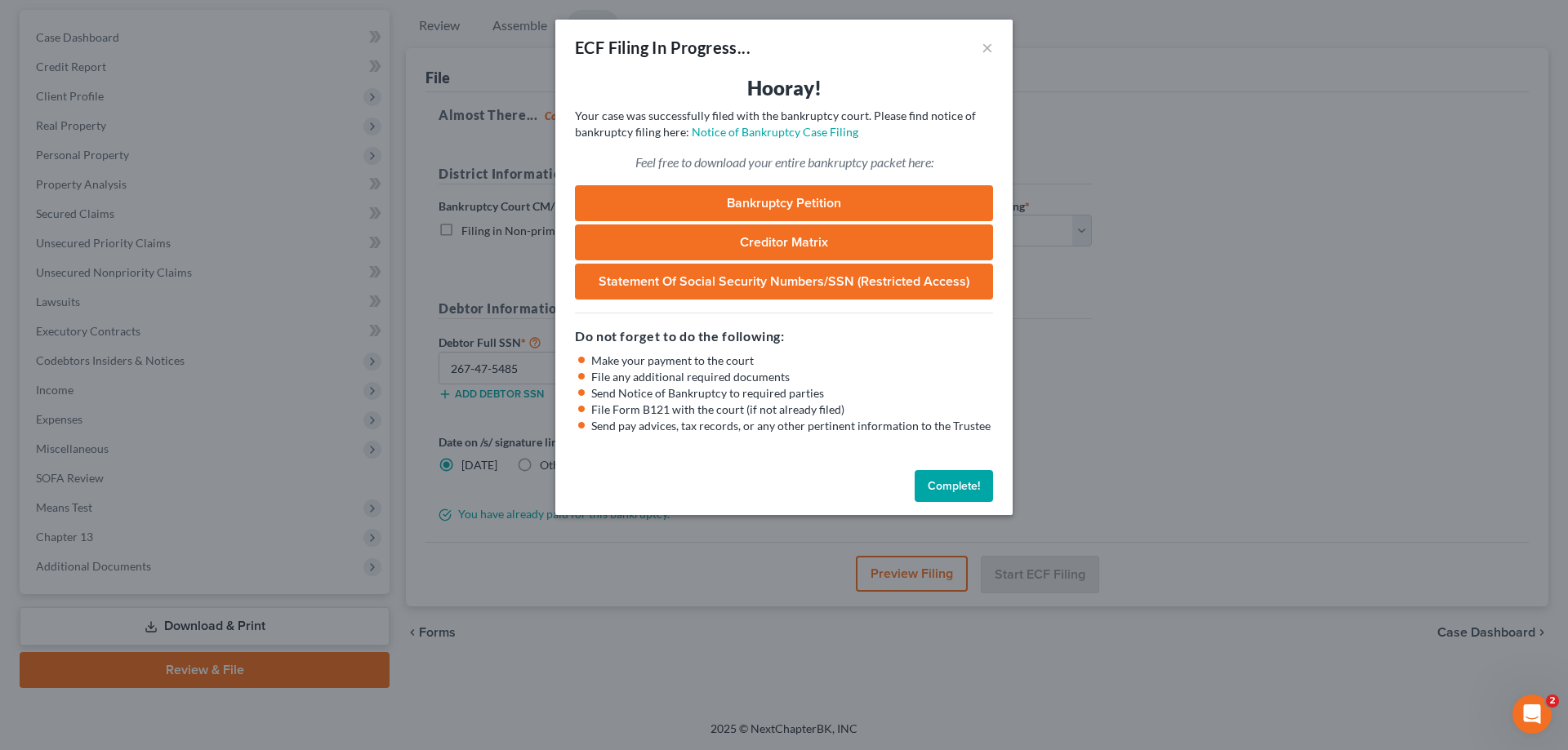
click at [956, 483] on button "Complete!" at bounding box center [953, 486] width 78 height 33
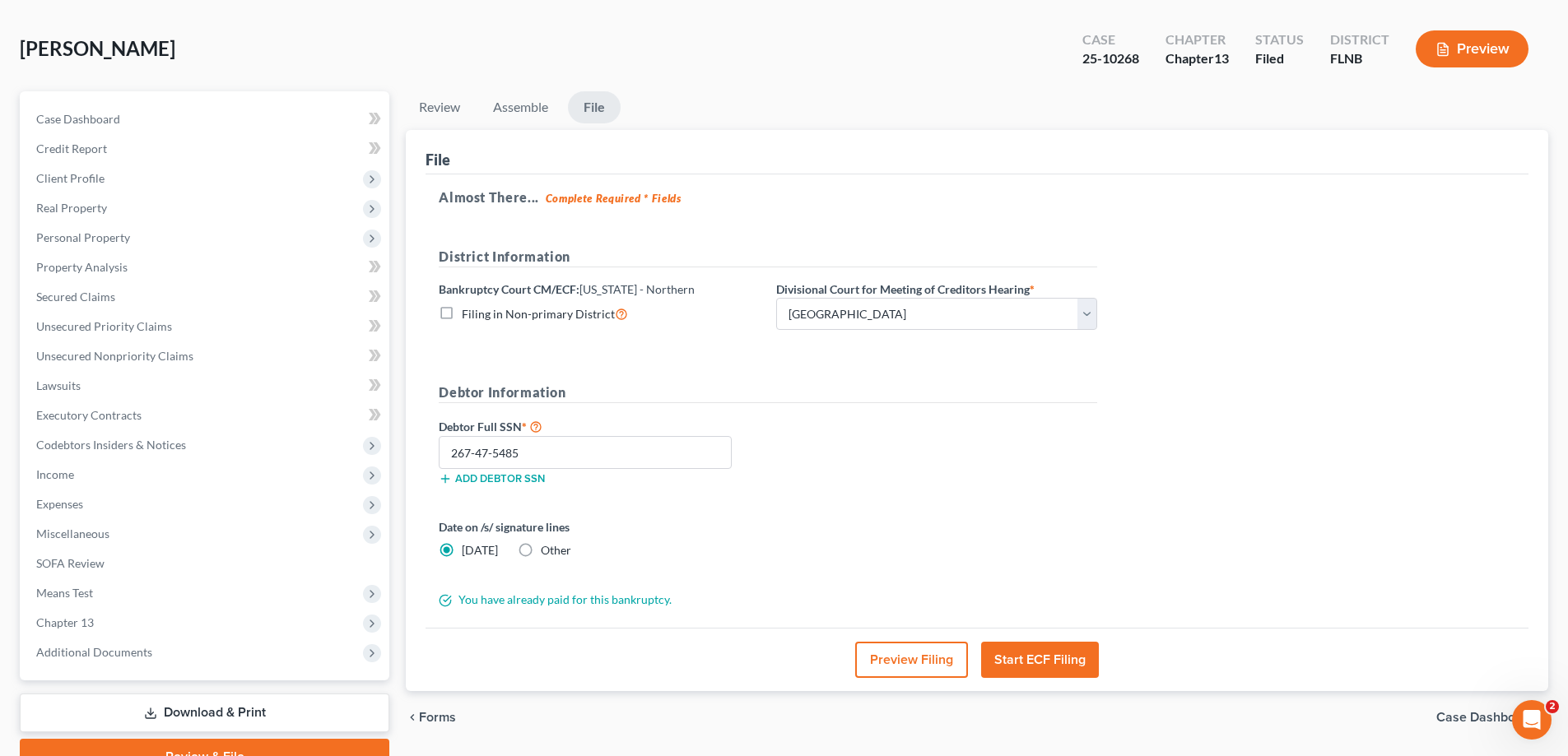
scroll to position [0, 0]
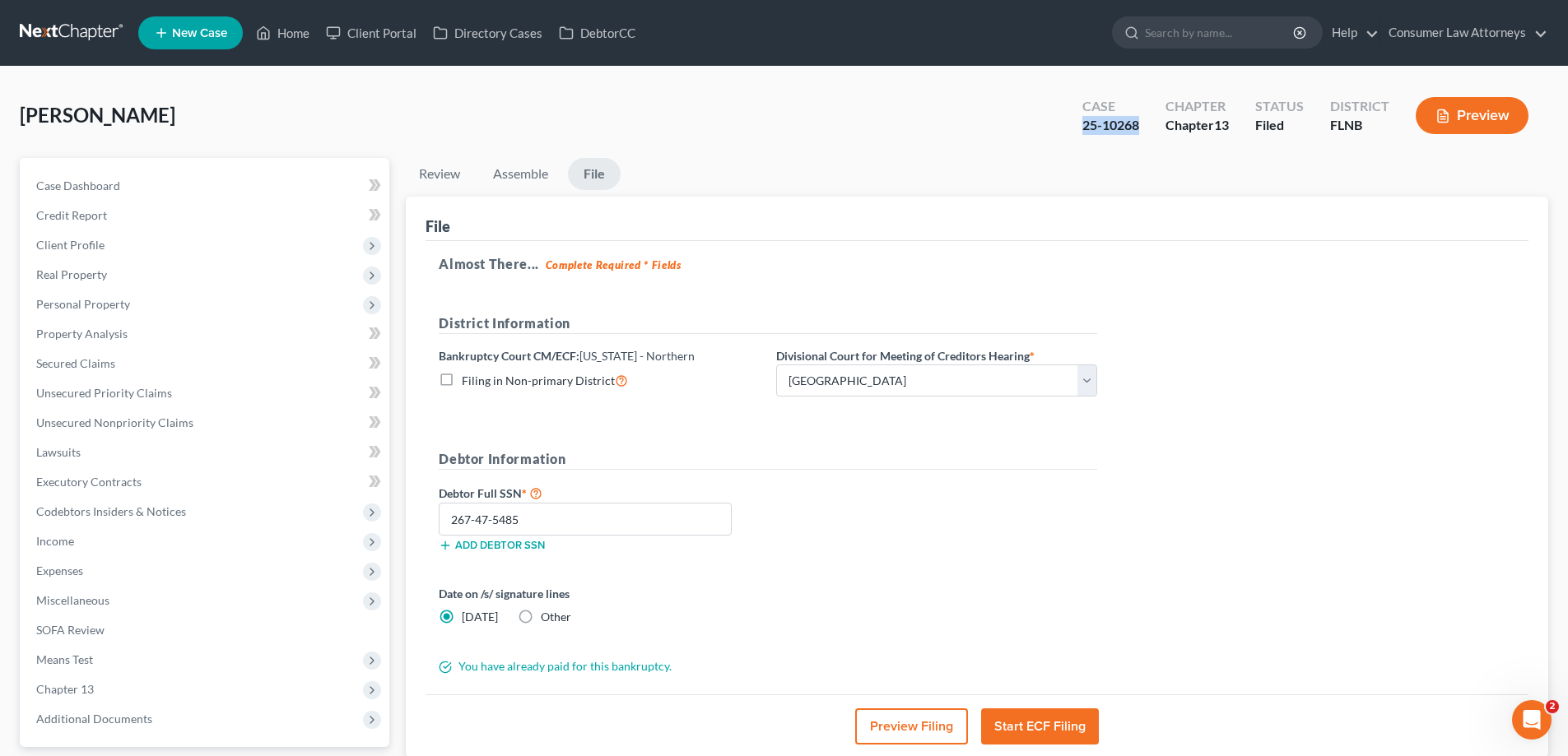
drag, startPoint x: 1075, startPoint y: 128, endPoint x: 1139, endPoint y: 121, distance: 64.4
click at [1139, 121] on div "Case 25-10268" at bounding box center [1110, 117] width 83 height 49
copy div "25-10268"
